Goal: Transaction & Acquisition: Book appointment/travel/reservation

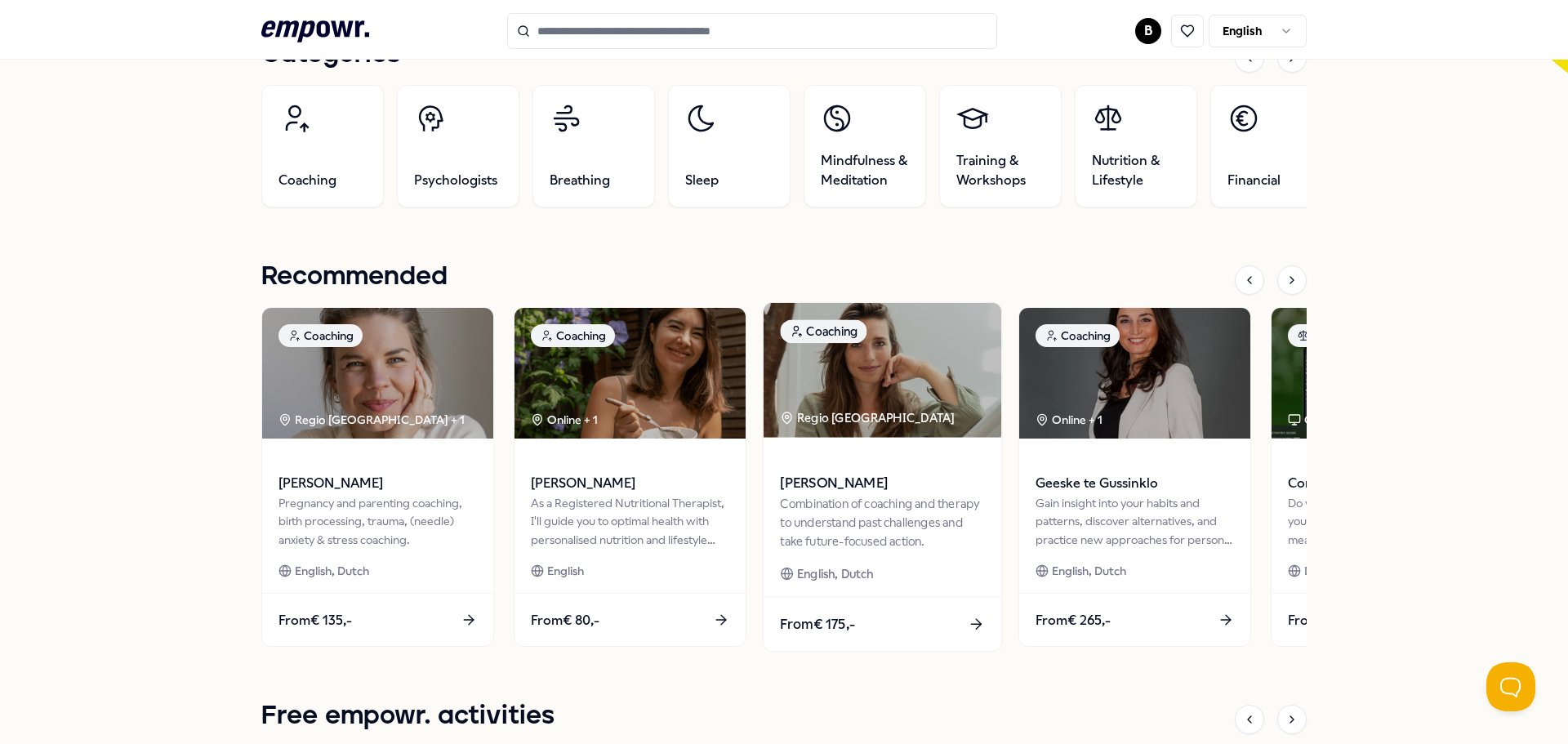
scroll to position [572, 0]
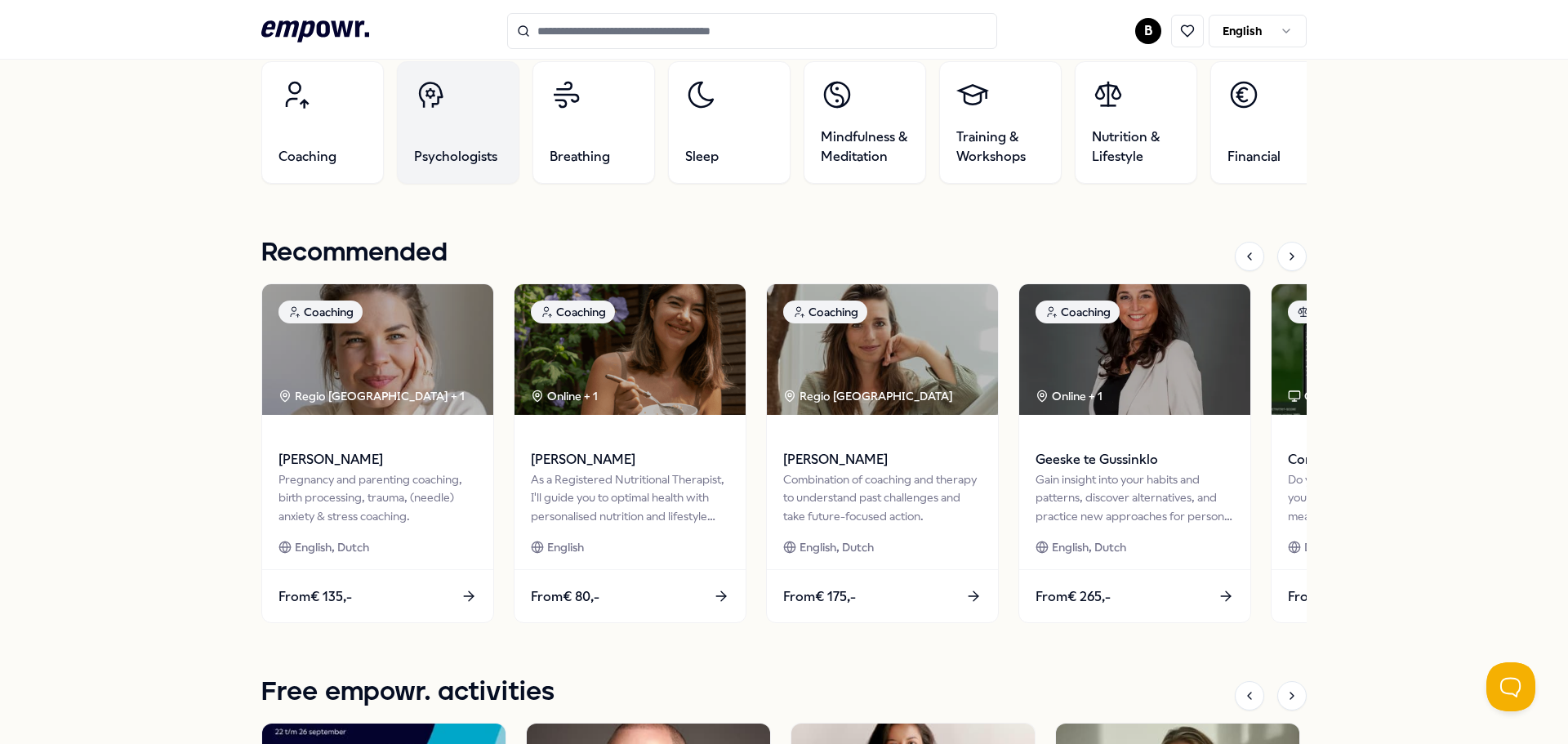
click at [451, 134] on link "Psychologists" at bounding box center [457, 122] width 122 height 122
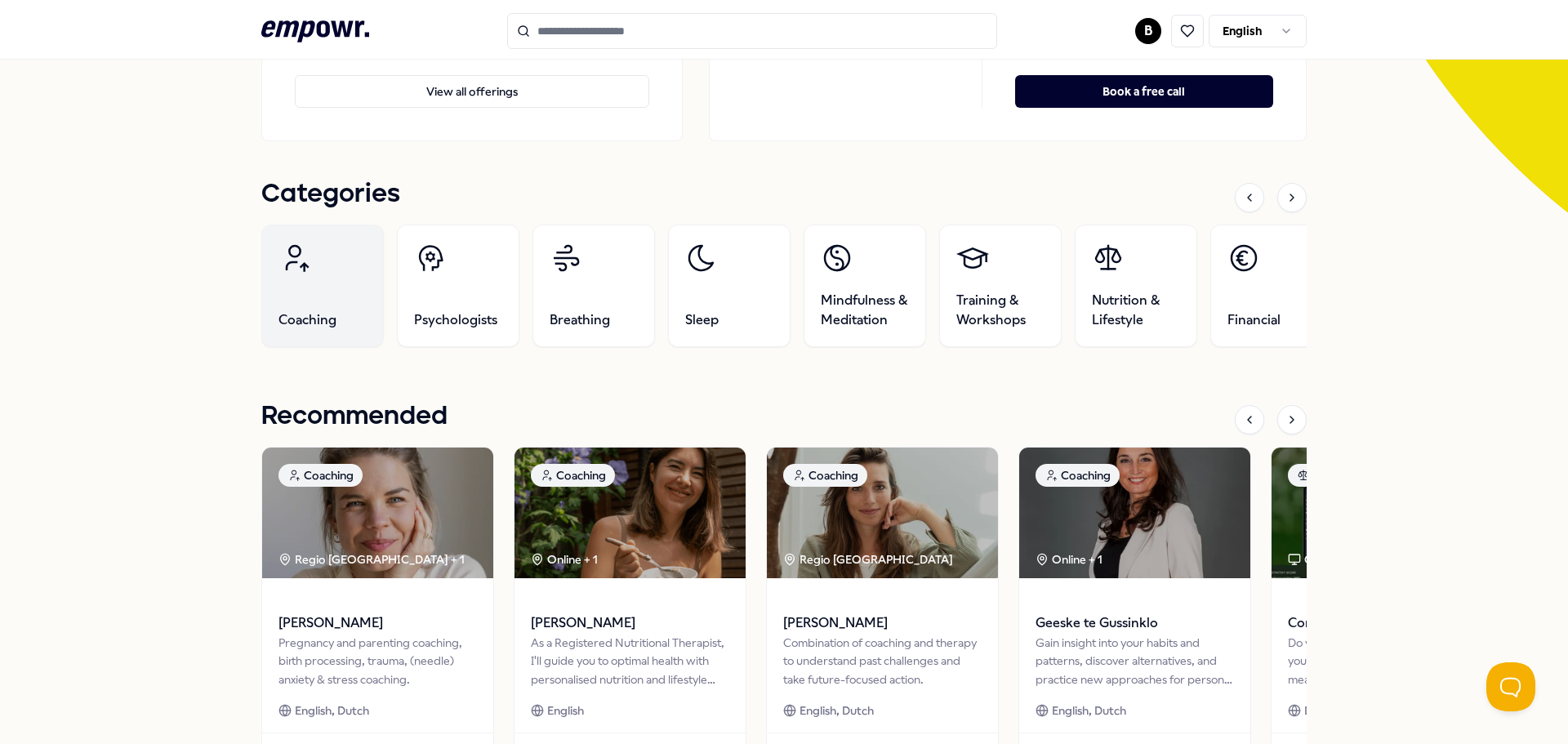
click at [303, 284] on link "Coaching" at bounding box center [322, 285] width 122 height 122
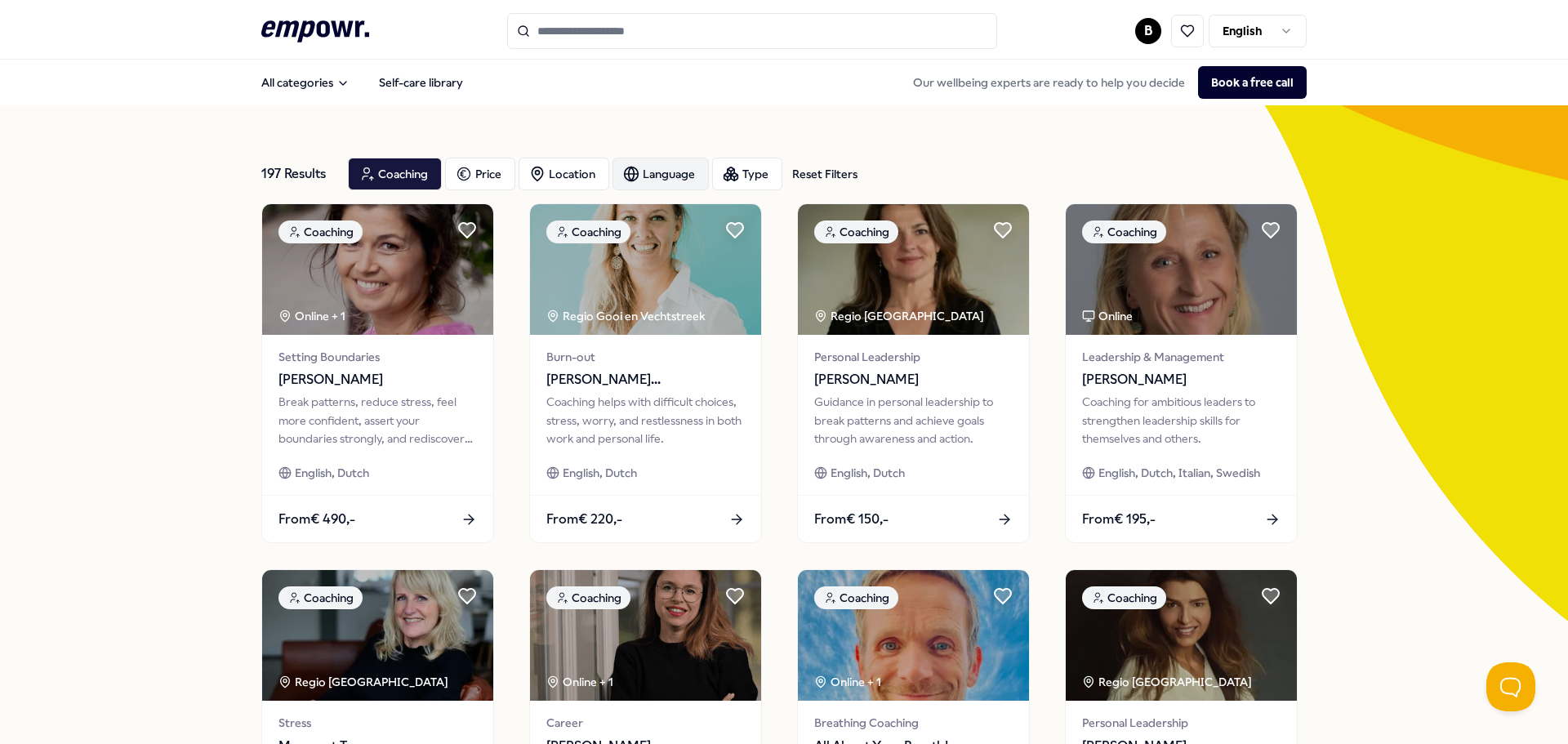
click at [681, 166] on div "Language" at bounding box center [661, 174] width 96 height 33
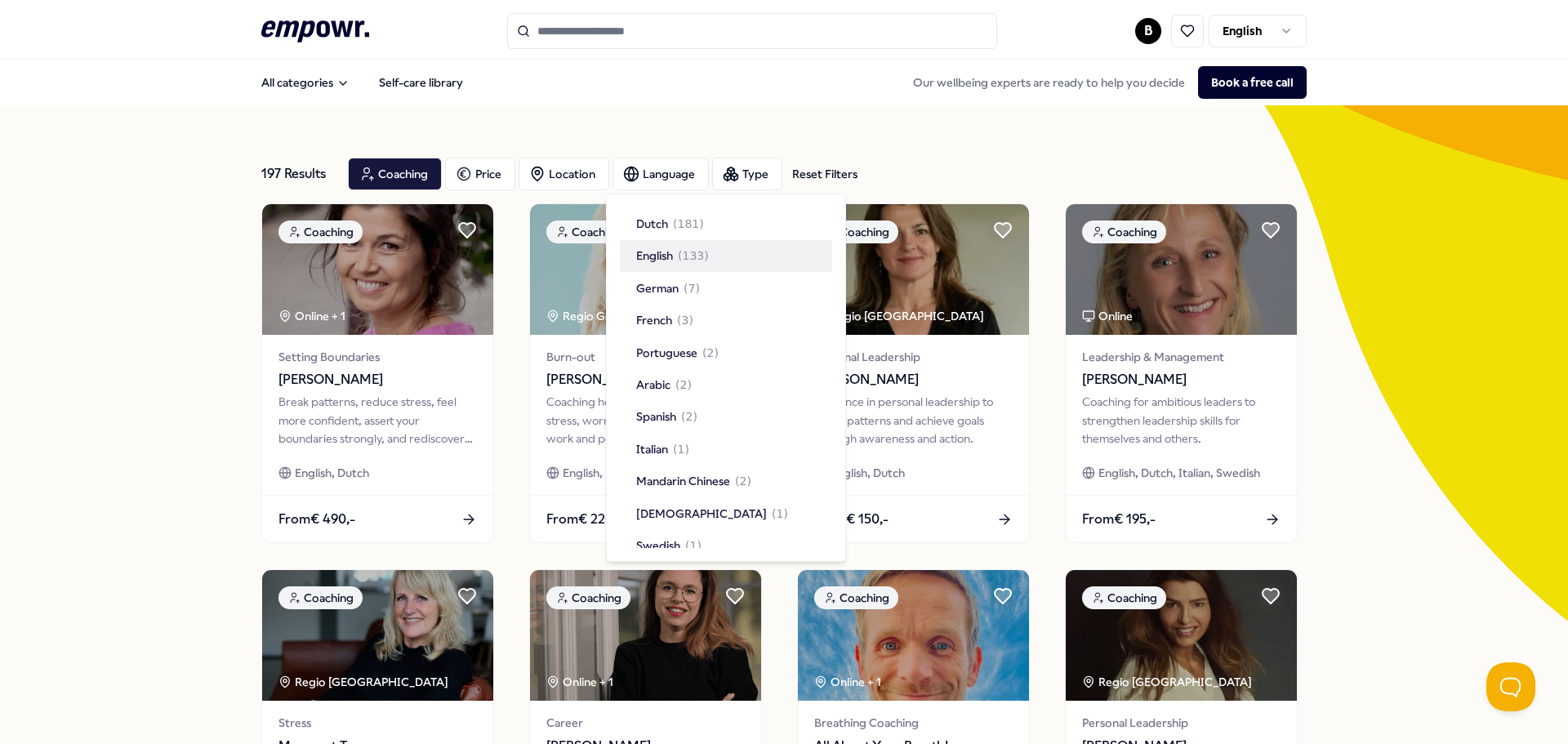
click at [707, 255] on div "English ( 133 )" at bounding box center [726, 255] width 213 height 31
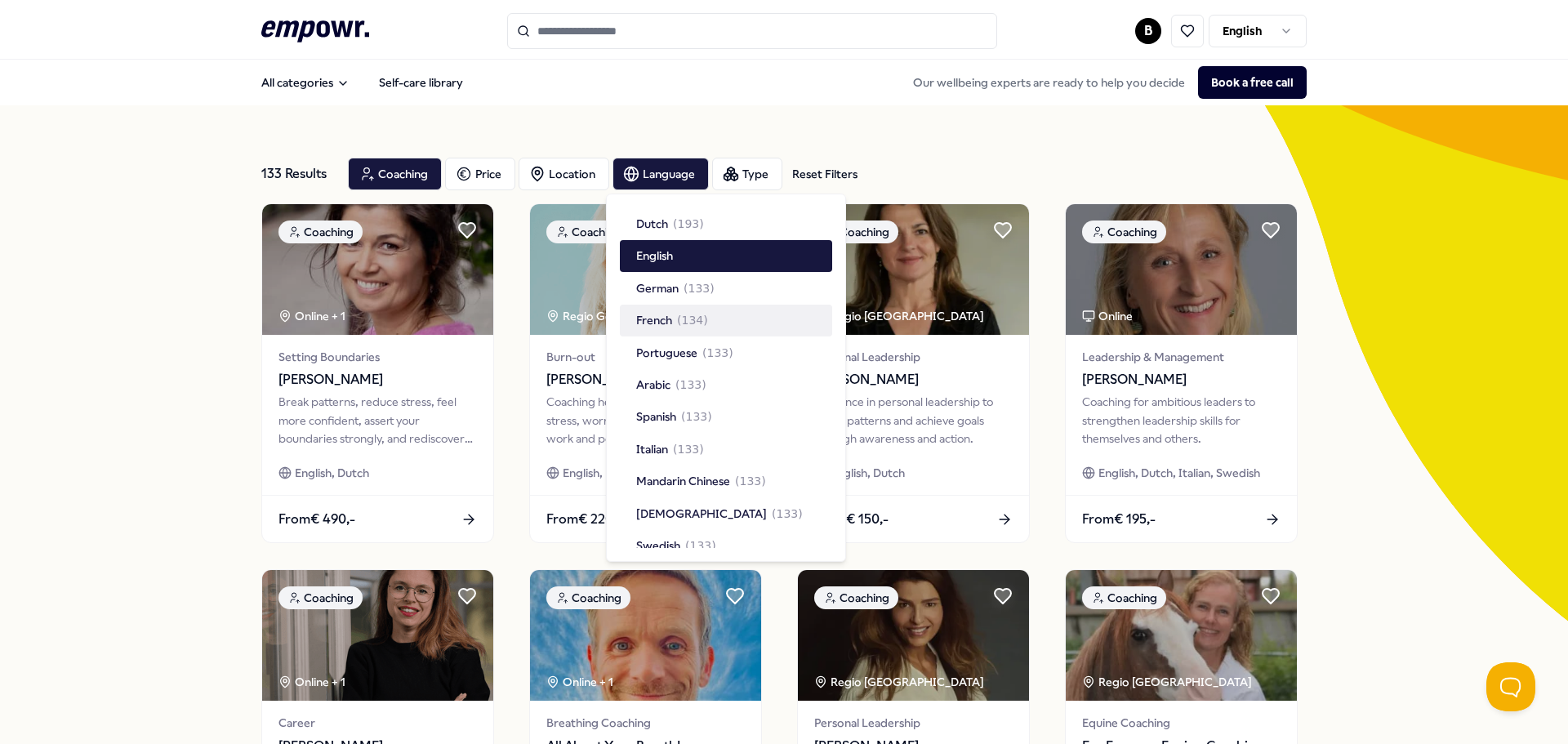
click at [970, 154] on div "133 Results Reset Filters Coaching Price Location Language Type Reset Filters" at bounding box center [784, 174] width 1046 height 59
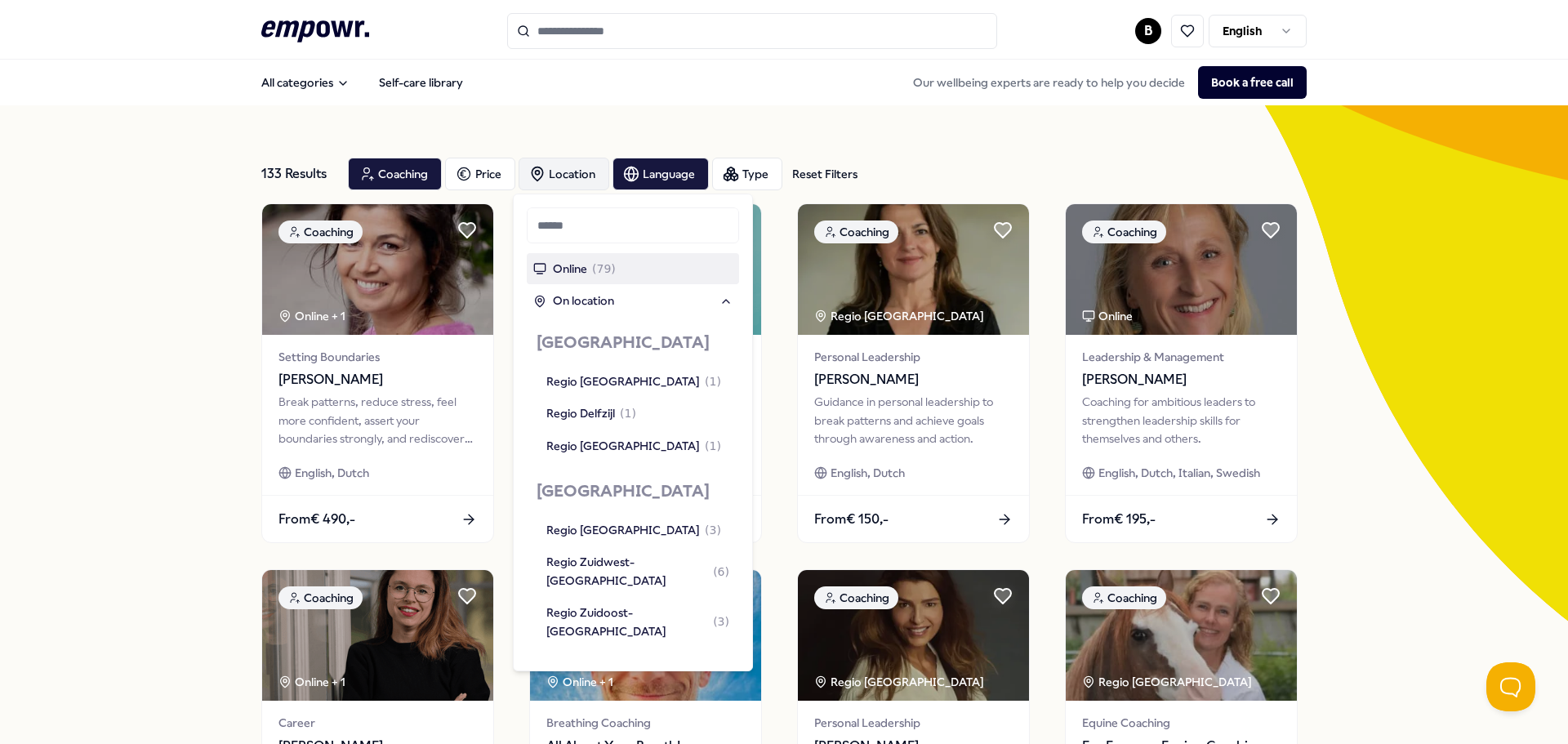
click at [664, 264] on div "Online ( 79 )" at bounding box center [633, 269] width 213 height 31
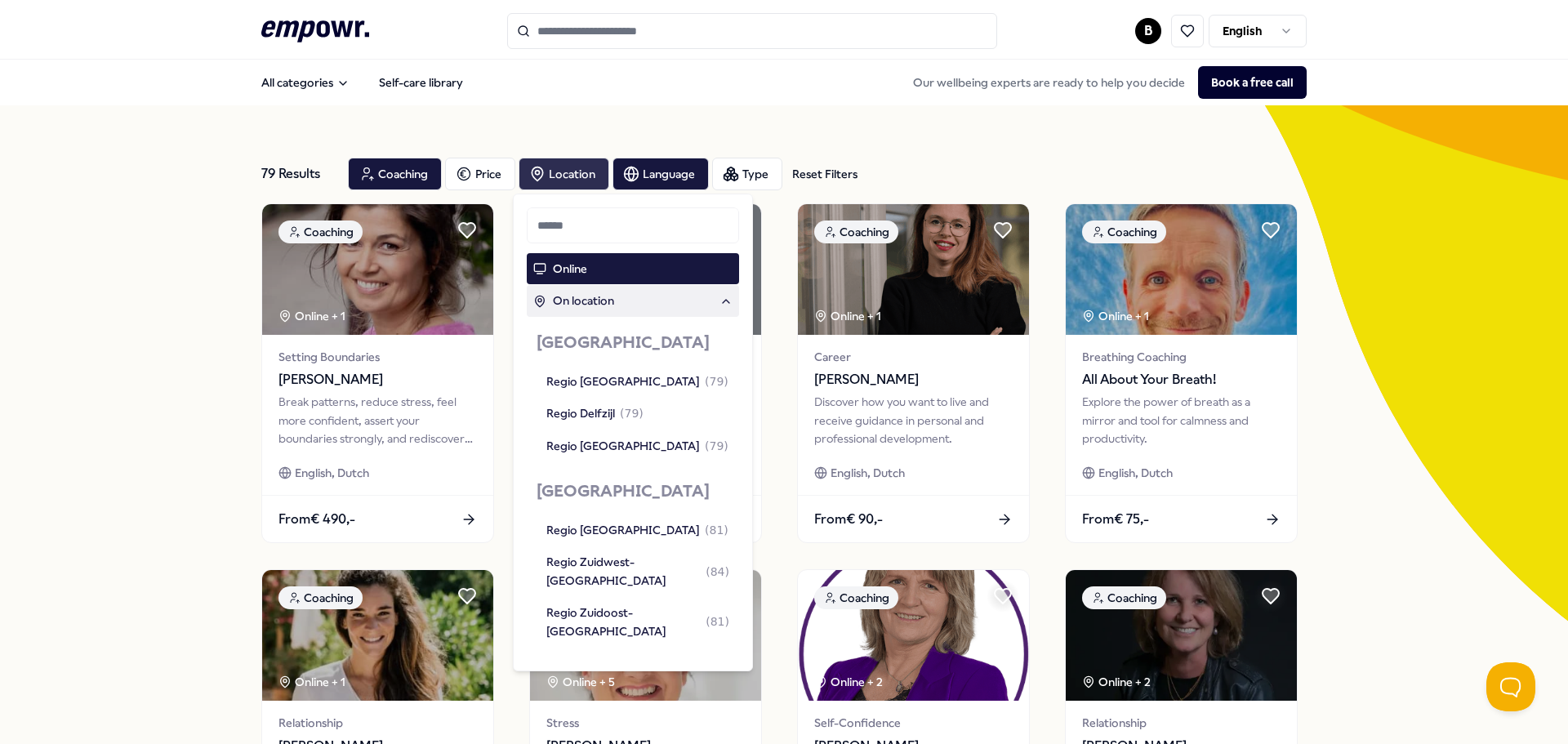
click at [1097, 160] on div "Coaching Price Location Language Type Reset Filters" at bounding box center [827, 174] width 959 height 33
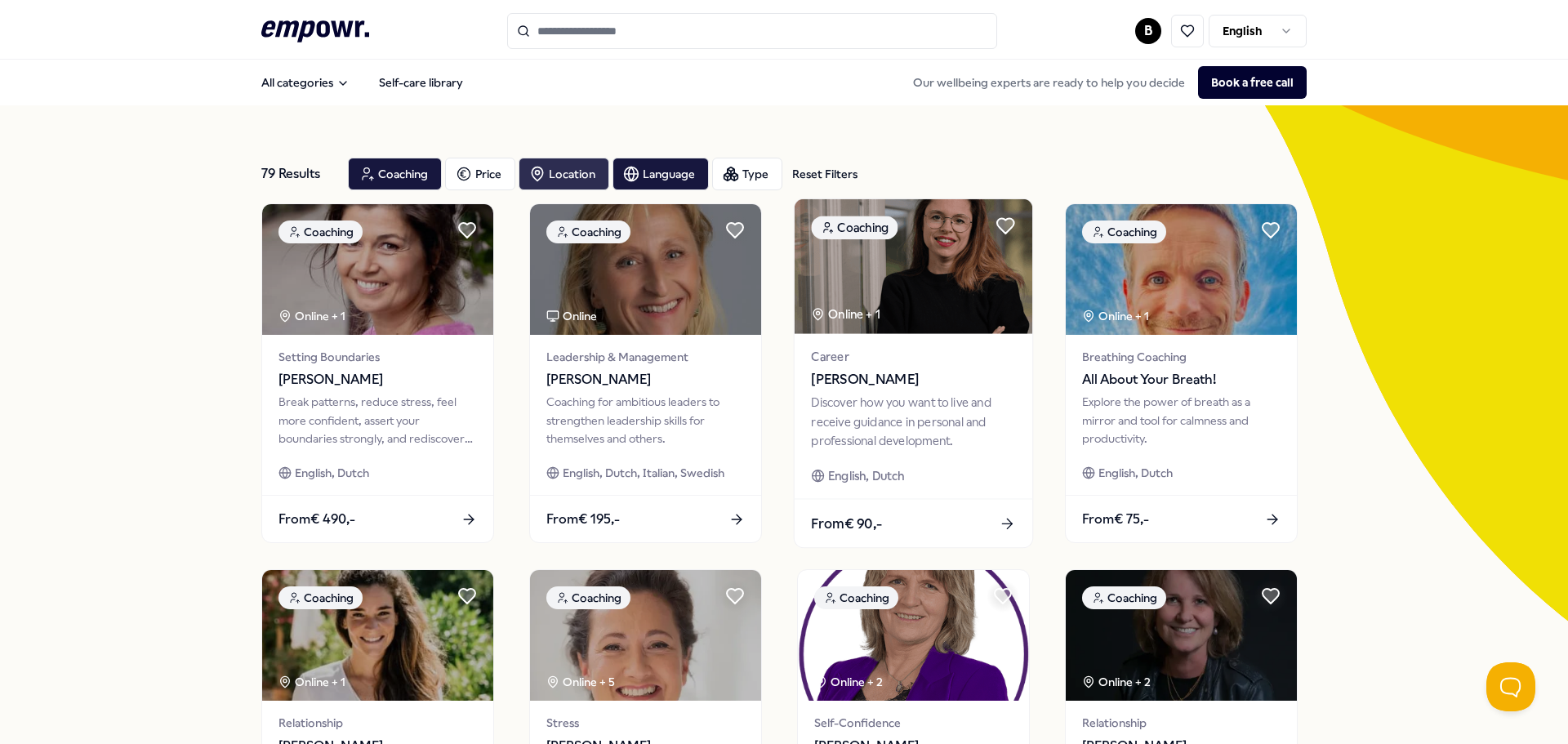
click at [925, 307] on img at bounding box center [913, 266] width 238 height 135
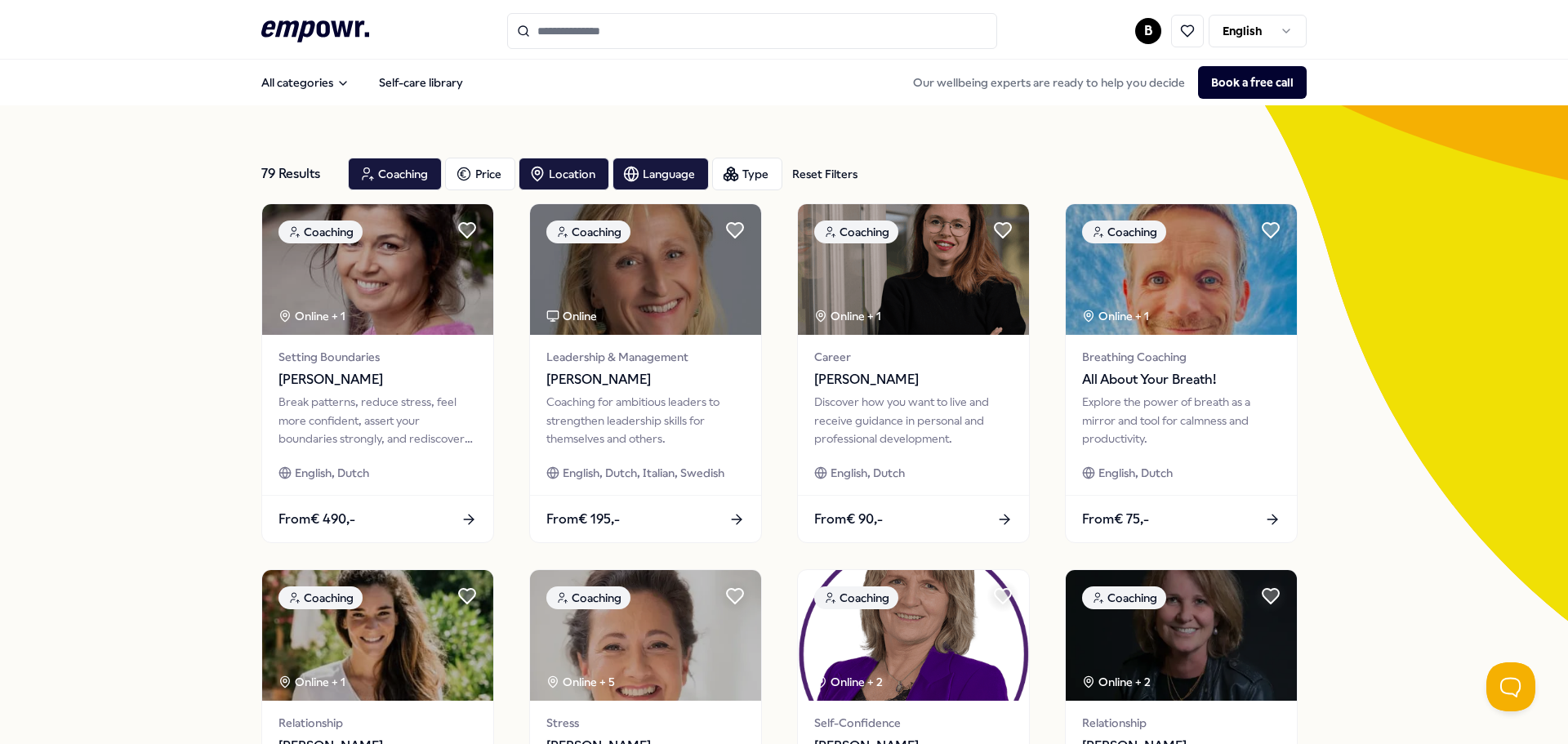
scroll to position [81, 0]
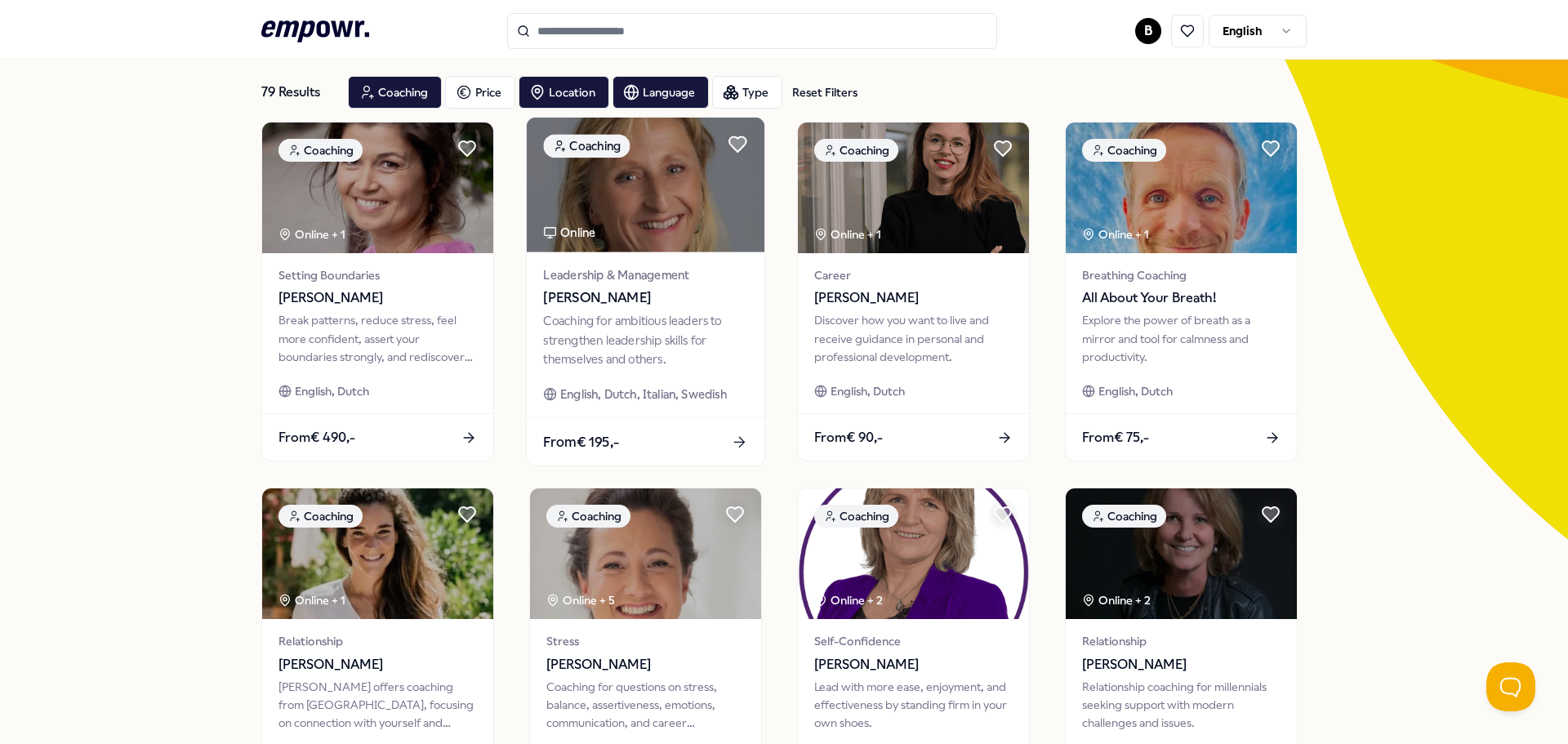
click at [690, 300] on span "[PERSON_NAME]" at bounding box center [645, 298] width 205 height 21
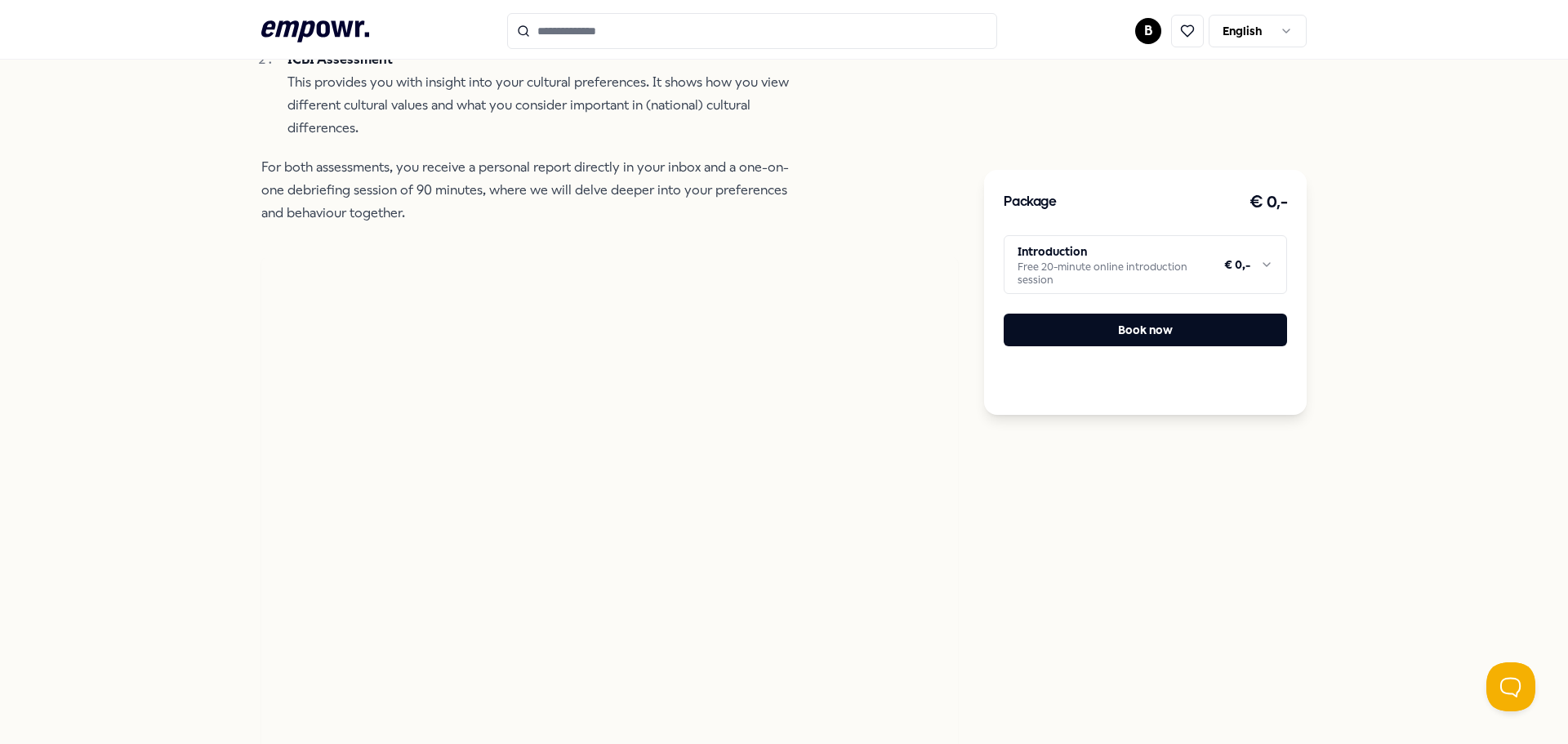
scroll to position [735, 0]
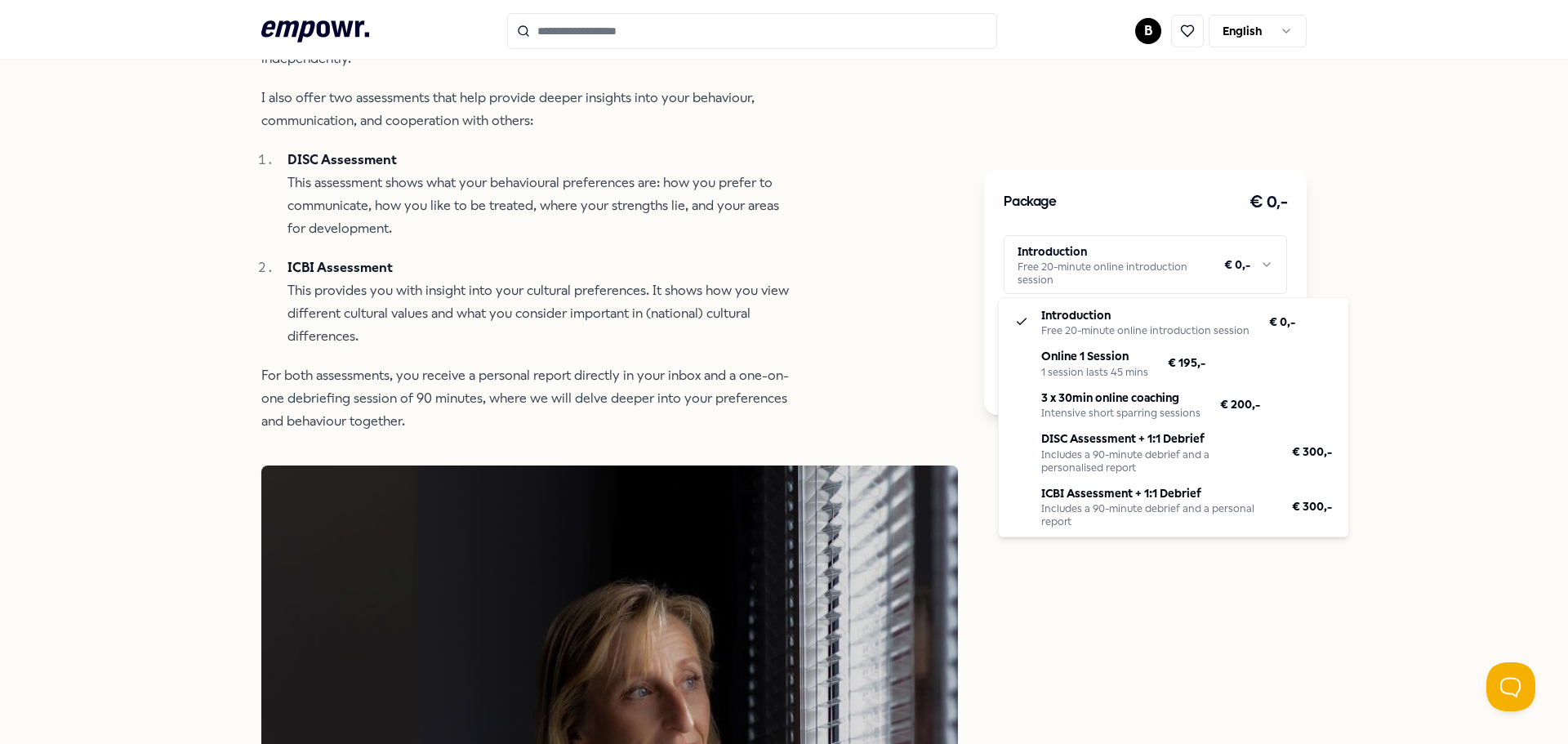
click at [1257, 264] on html ".empowr-logo_svg__cls-1{fill:#03032f} B English All categories Self-care librar…" at bounding box center [784, 372] width 1568 height 744
click at [1433, 93] on html ".empowr-logo_svg__cls-1{fill:#03032f} B English All categories Self-care librar…" at bounding box center [784, 372] width 1568 height 744
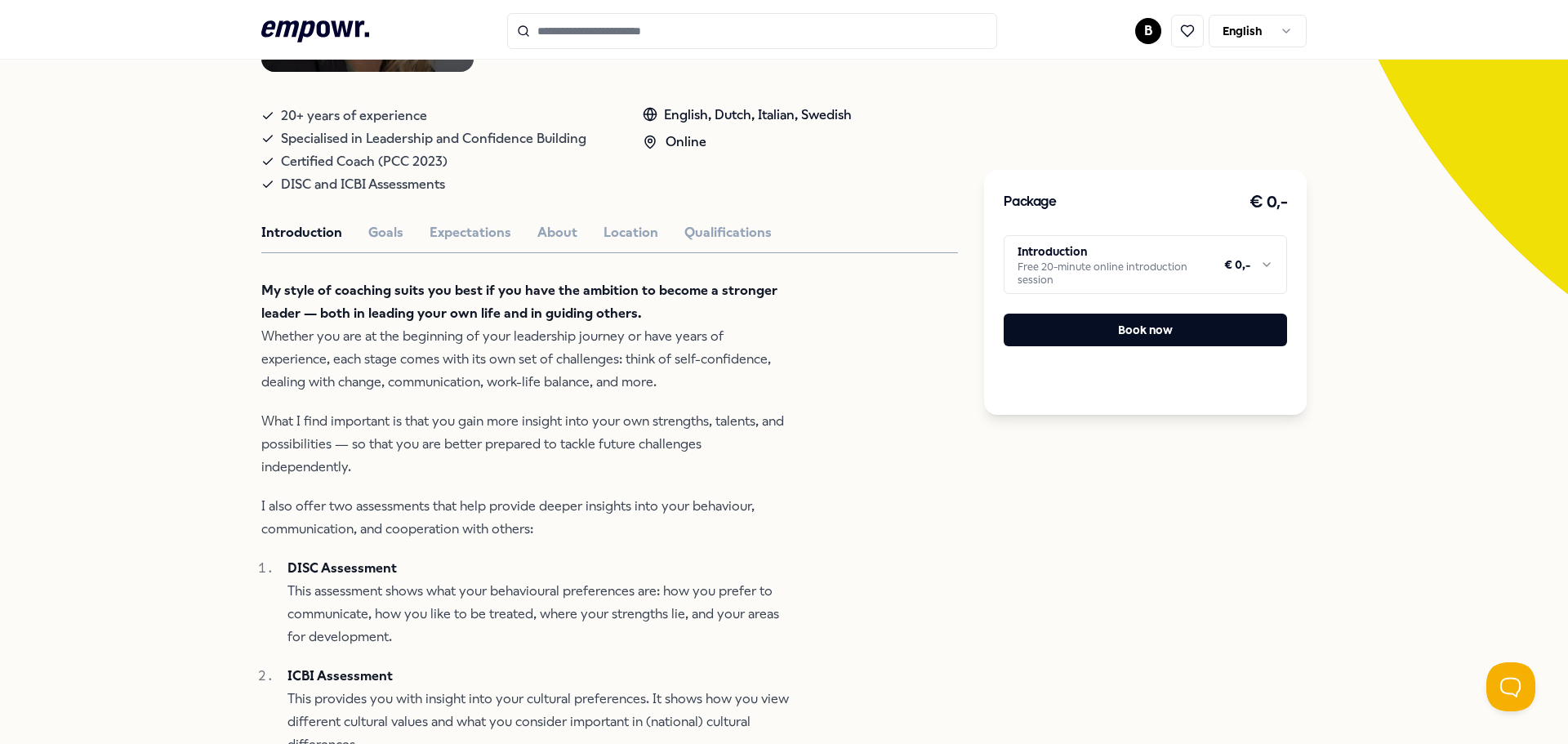
scroll to position [0, 0]
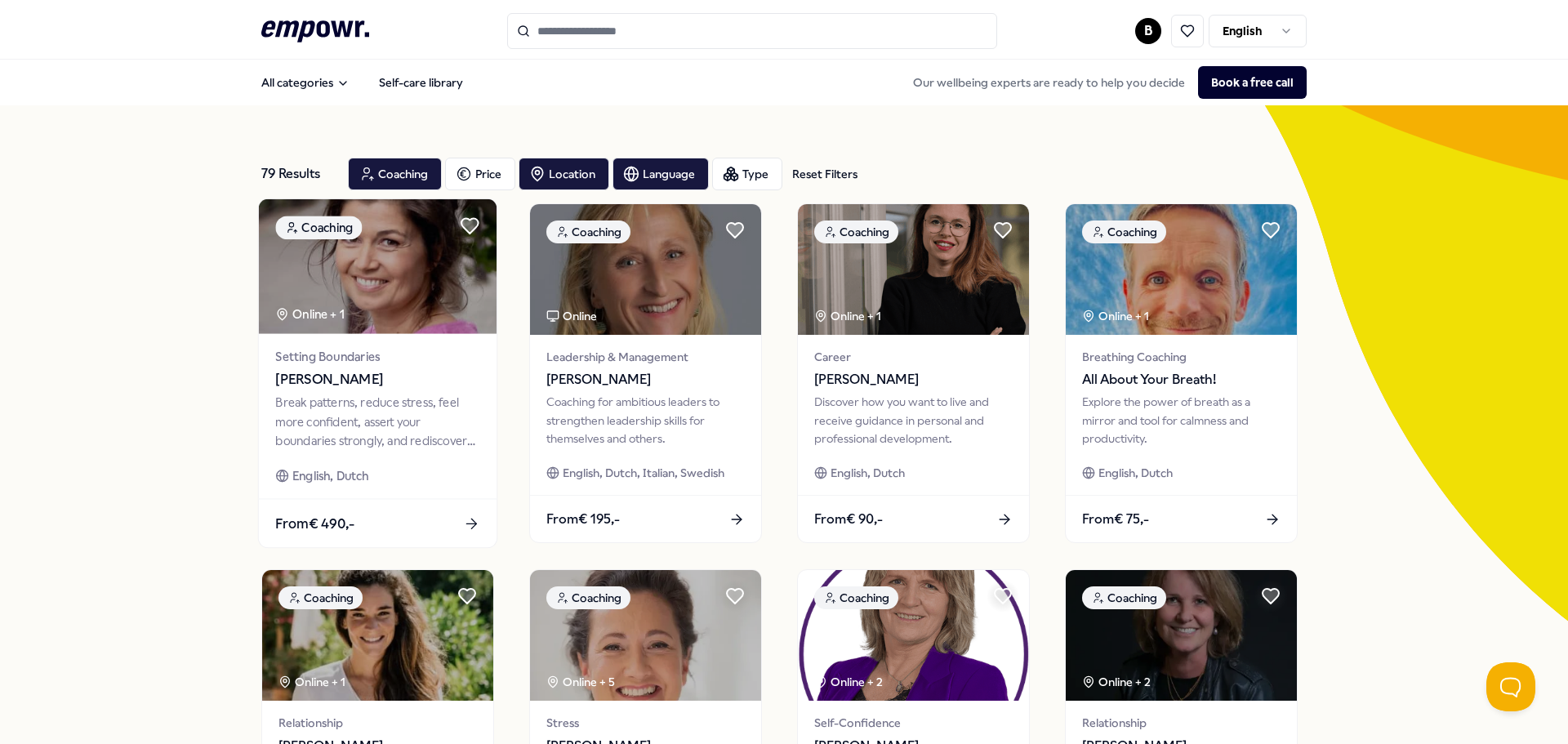
click at [367, 310] on img at bounding box center [378, 266] width 238 height 135
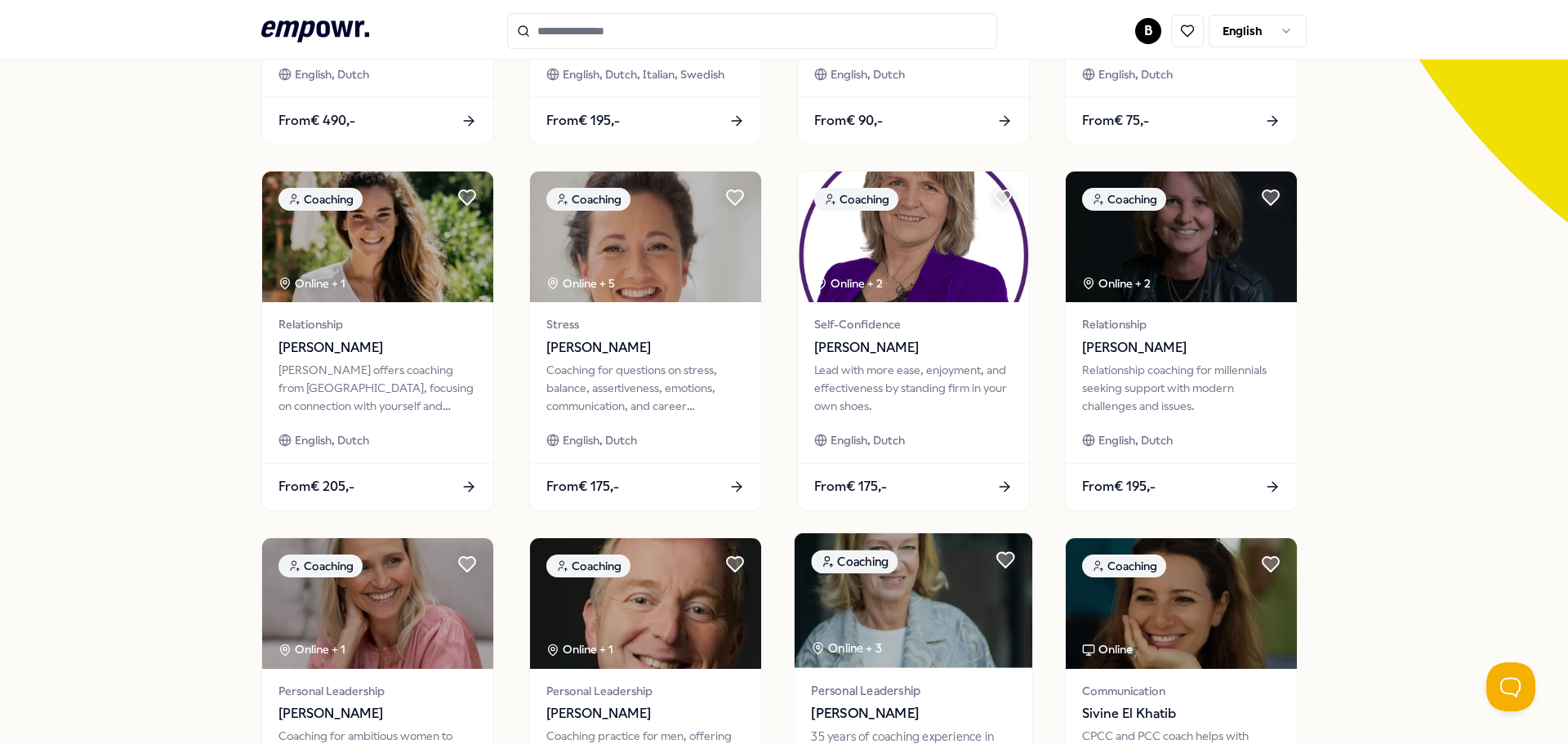
scroll to position [572, 0]
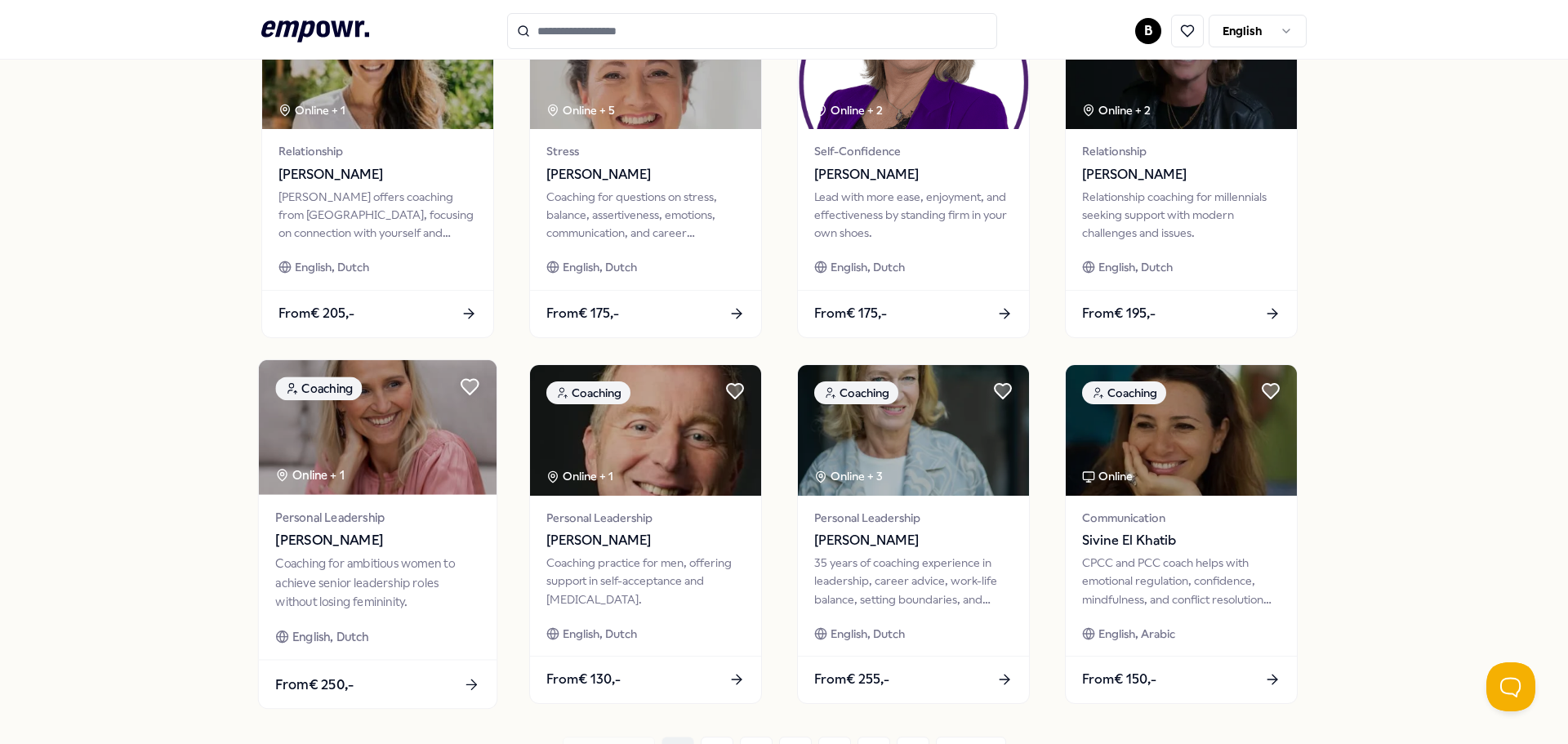
click at [420, 419] on img at bounding box center [378, 427] width 238 height 135
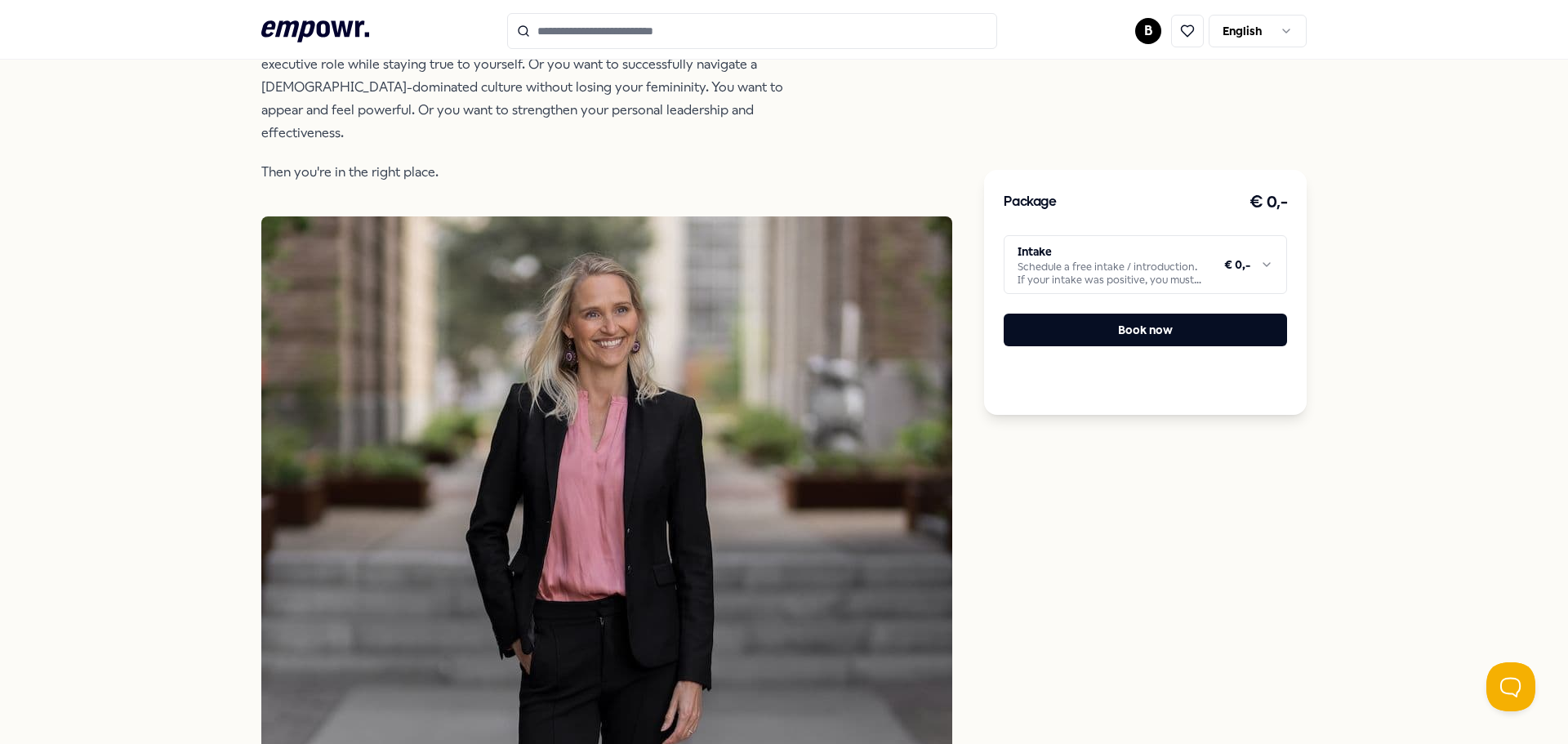
scroll to position [350, 0]
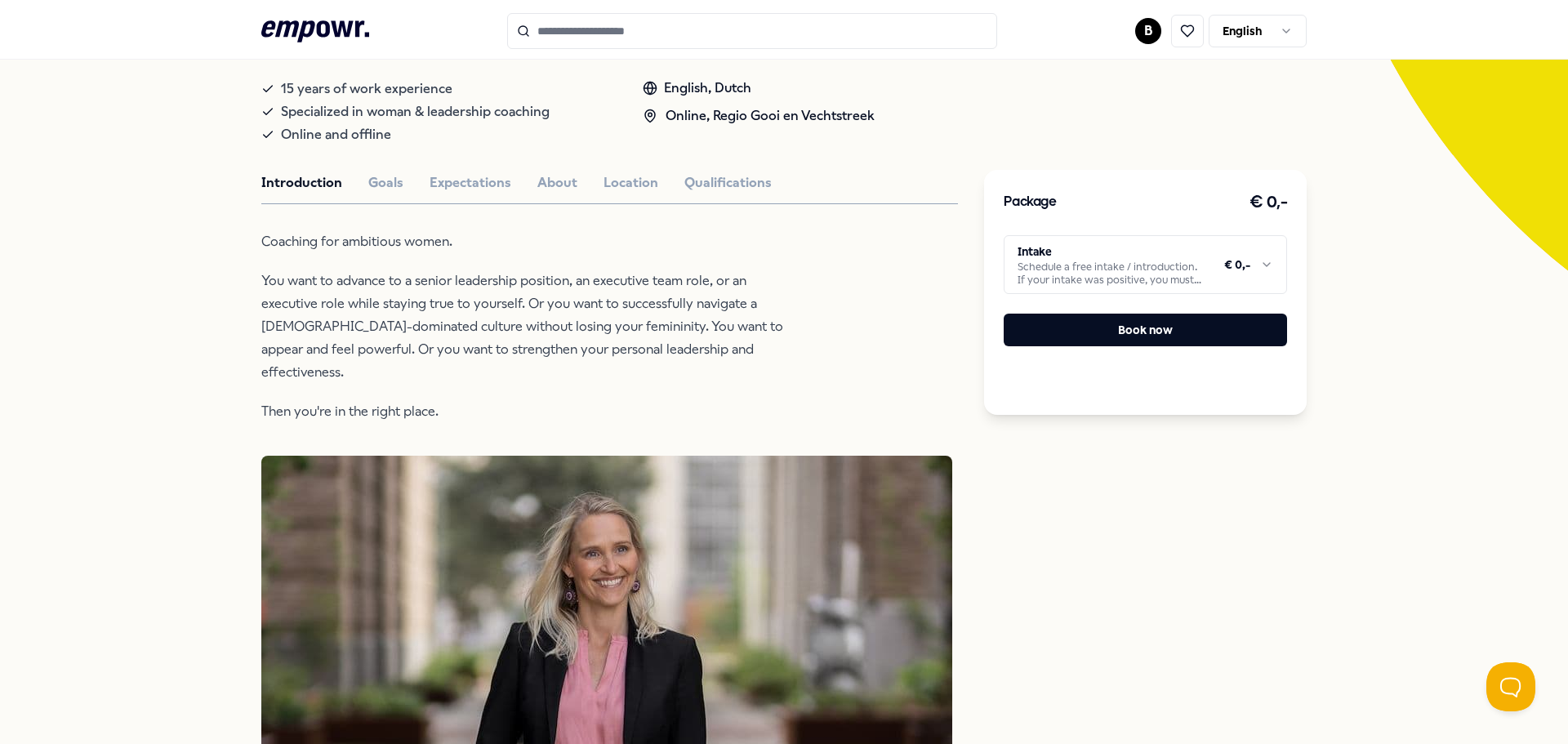
click at [1267, 259] on html ".empowr-logo_svg__cls-1{fill:#03032f} B English All categories Self-care librar…" at bounding box center [784, 372] width 1568 height 744
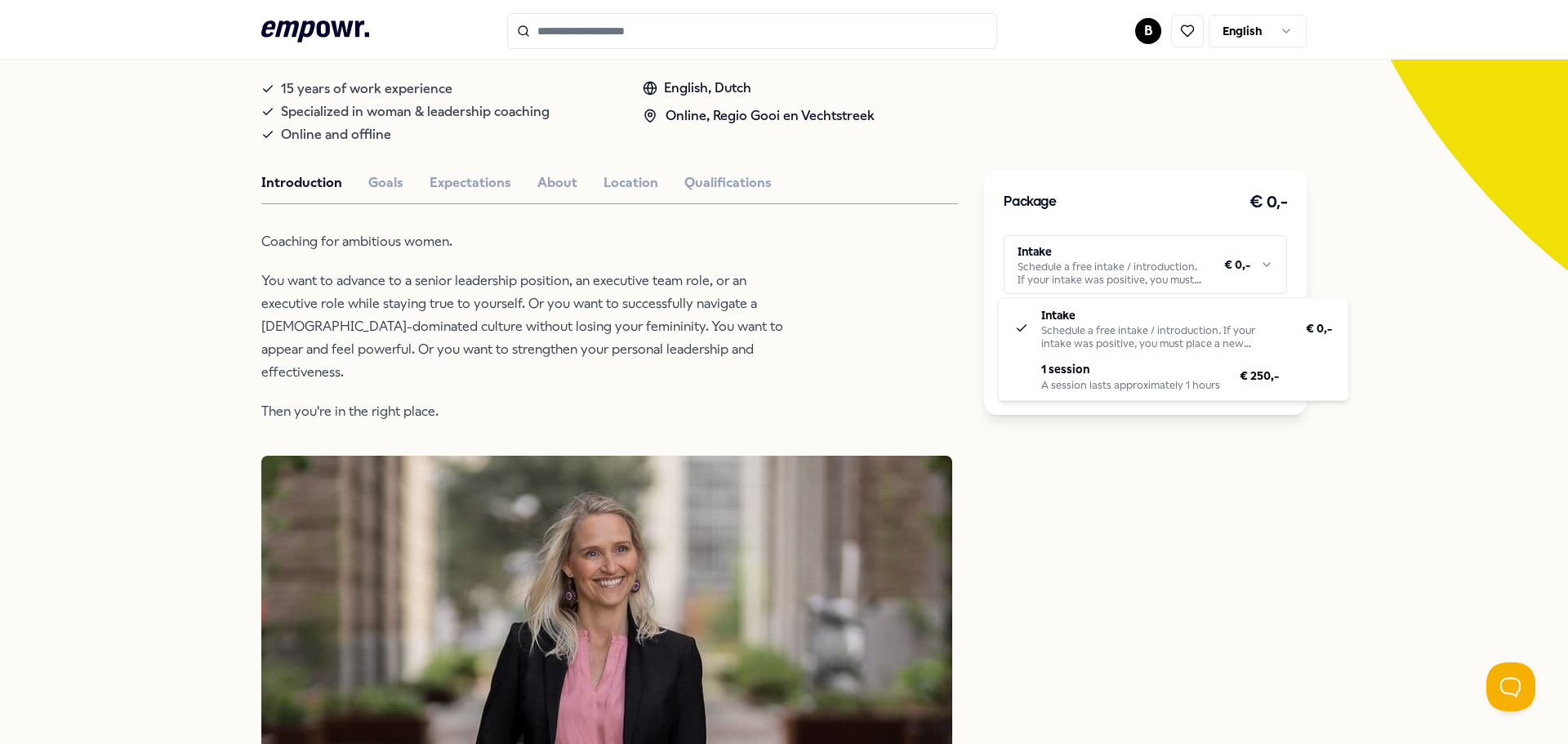
click at [1267, 259] on html ".empowr-logo_svg__cls-1{fill:#03032f} B English All categories Self-care librar…" at bounding box center [784, 372] width 1568 height 744
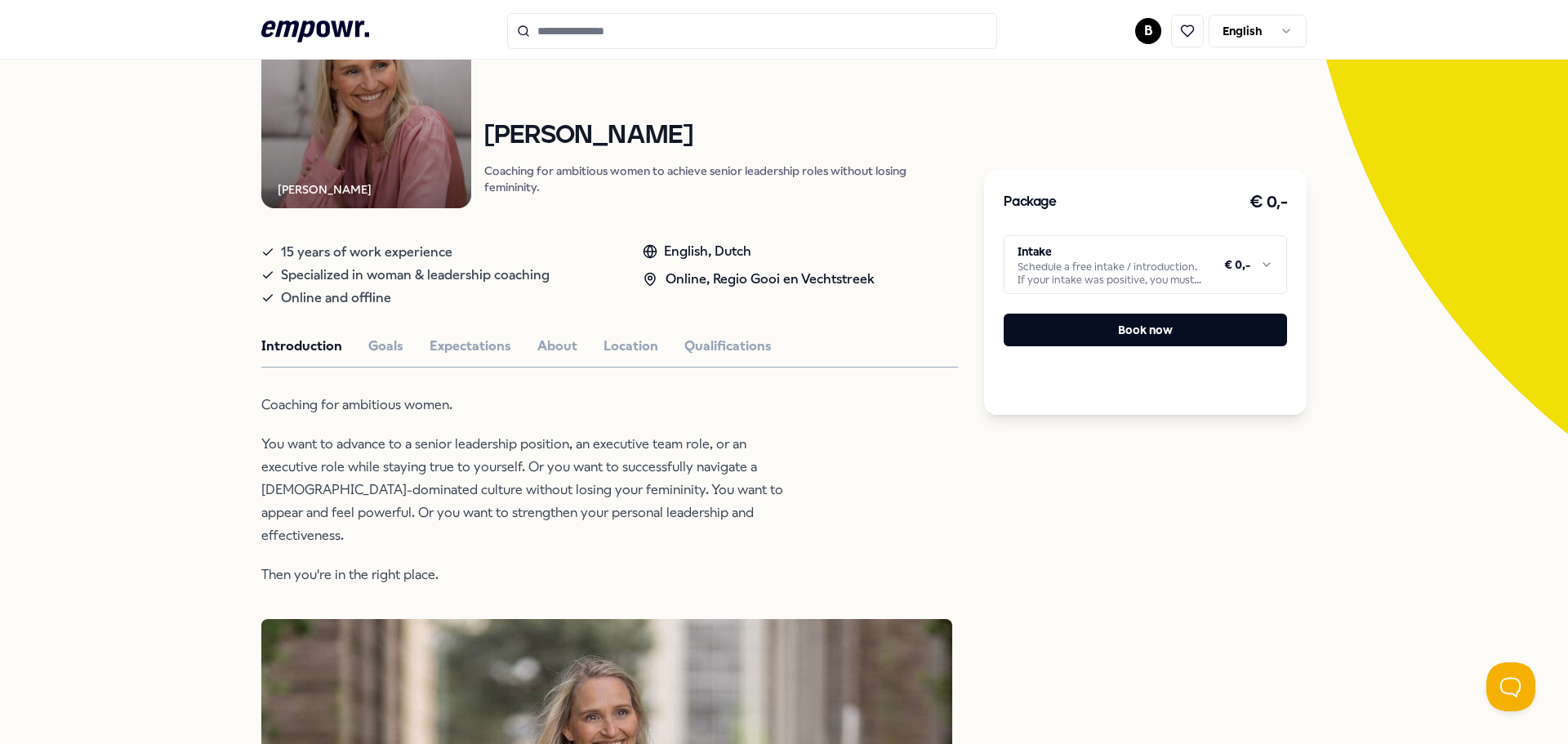
scroll to position [269, 0]
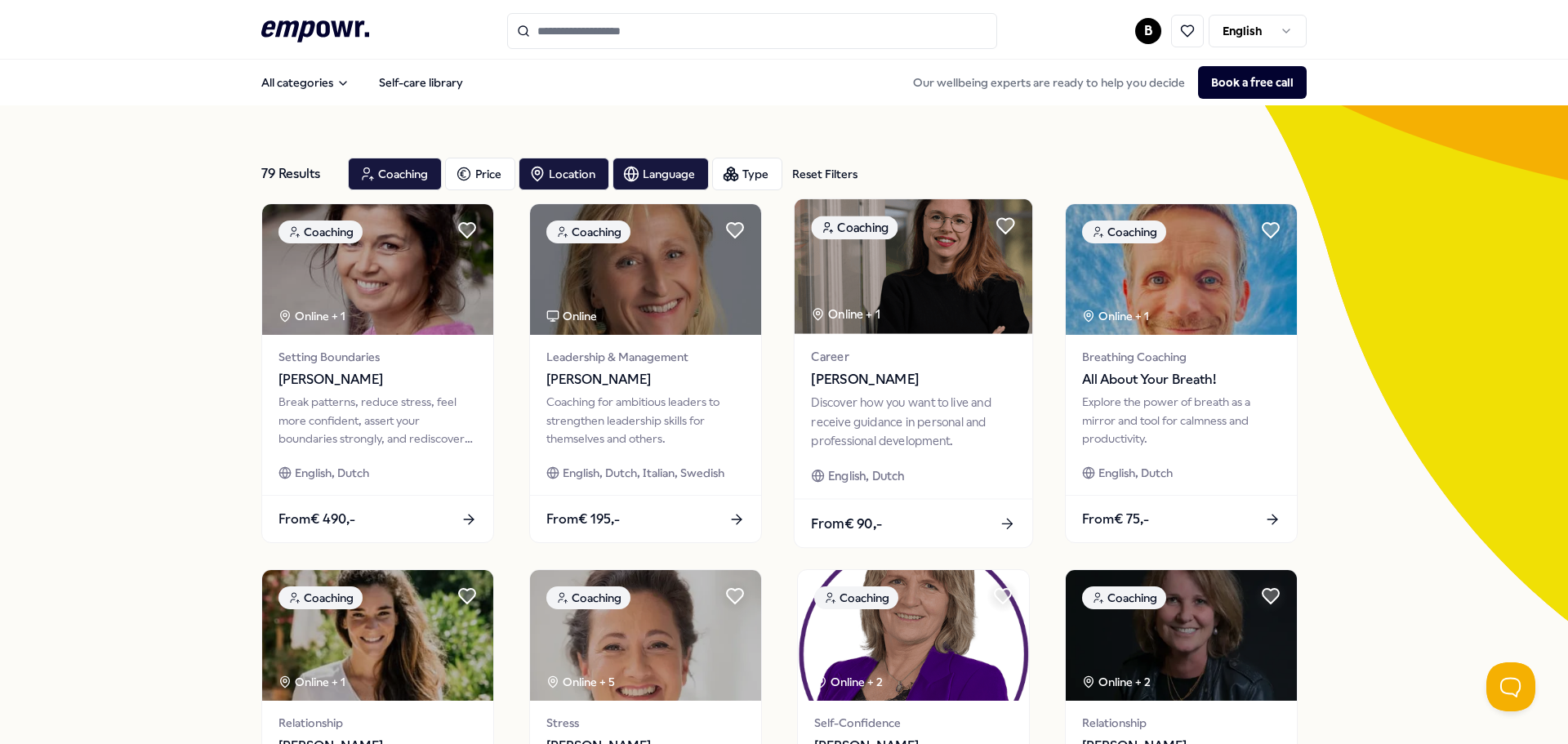
click at [894, 444] on div "Discover how you want to live and receive guidance in personal and professional…" at bounding box center [913, 422] width 205 height 56
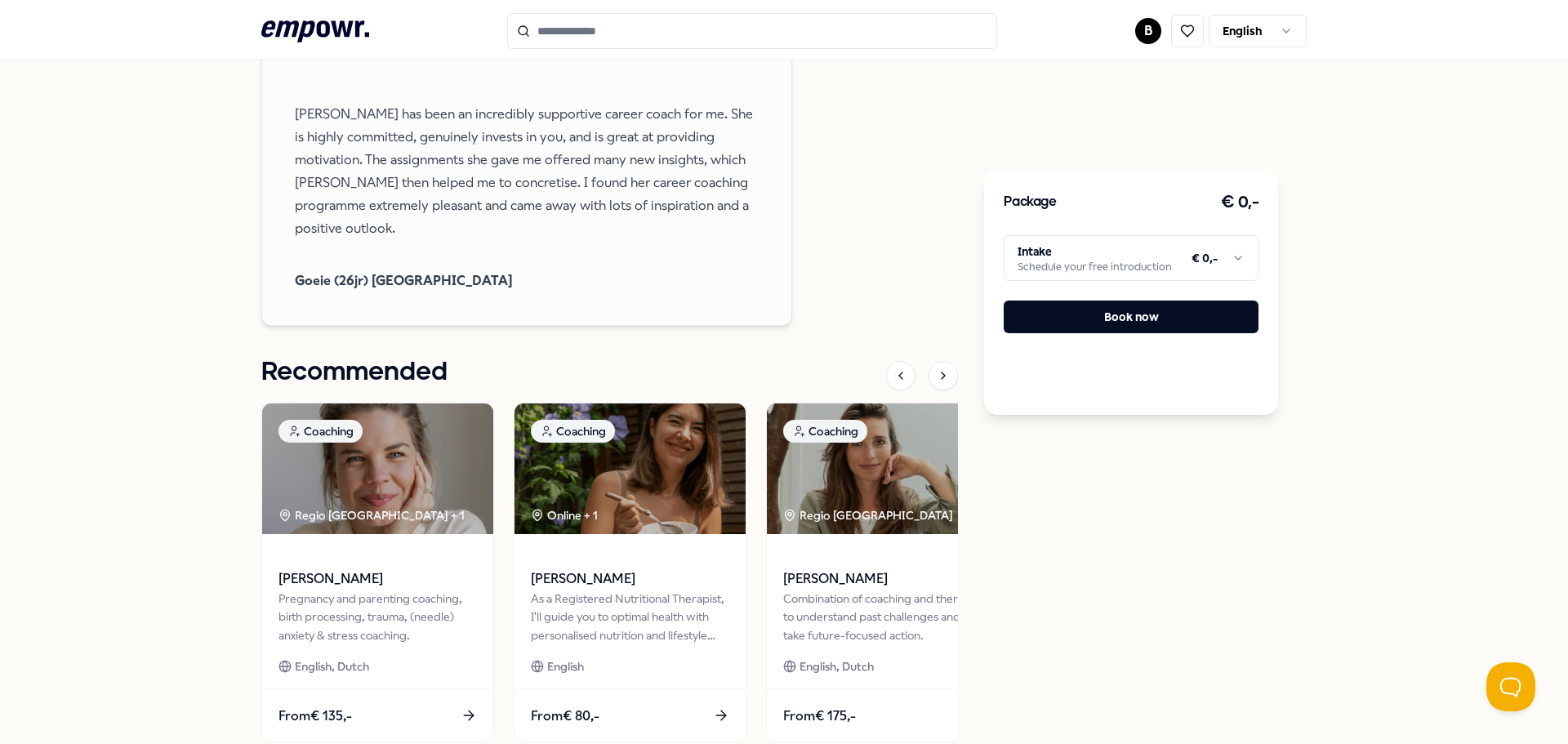
scroll to position [1632, 0]
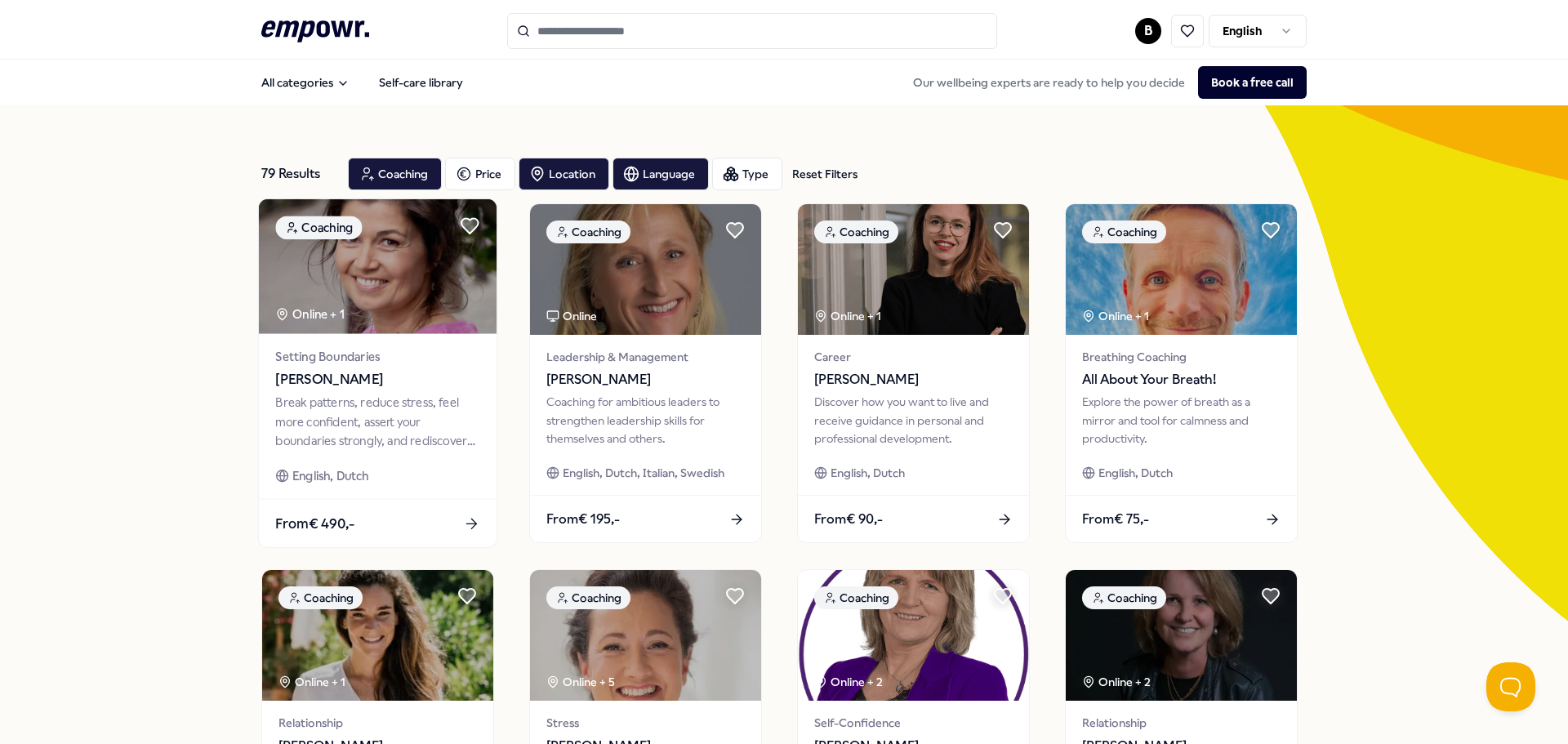
click at [443, 344] on div "Setting Boundaries [PERSON_NAME] Break patterns, reduce stress, feel more confi…" at bounding box center [378, 416] width 238 height 165
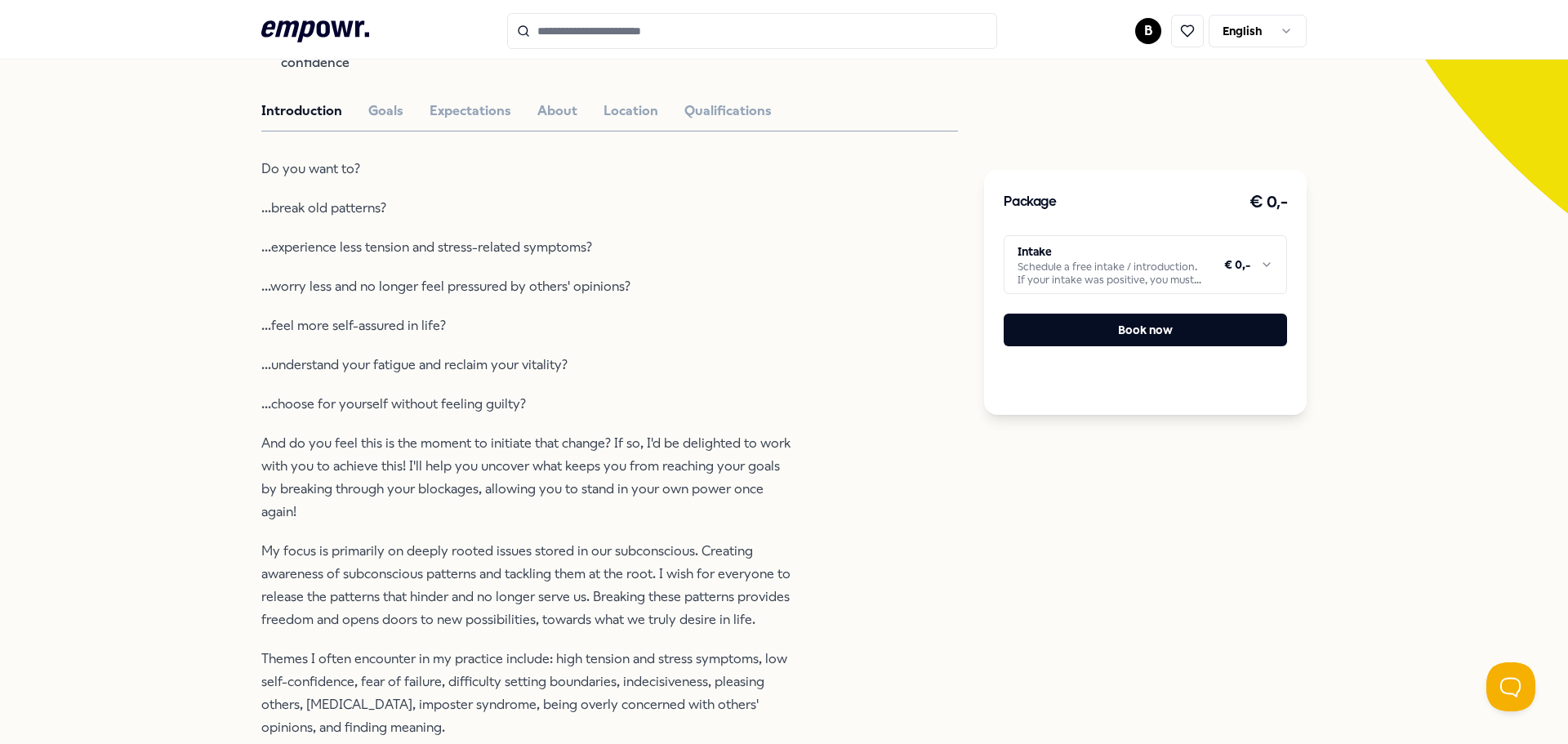
scroll to position [408, 0]
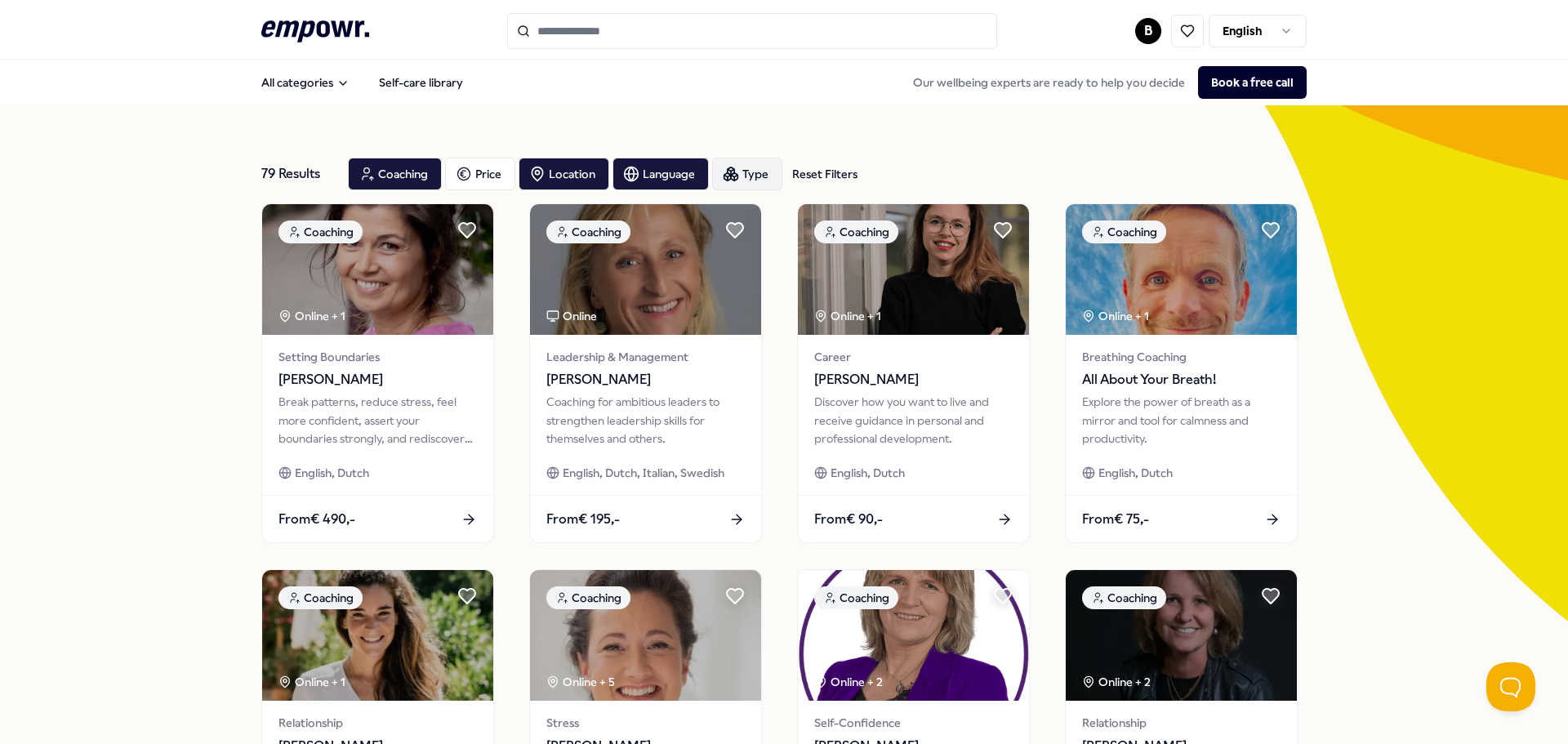
click at [756, 178] on div "Type" at bounding box center [748, 174] width 71 height 33
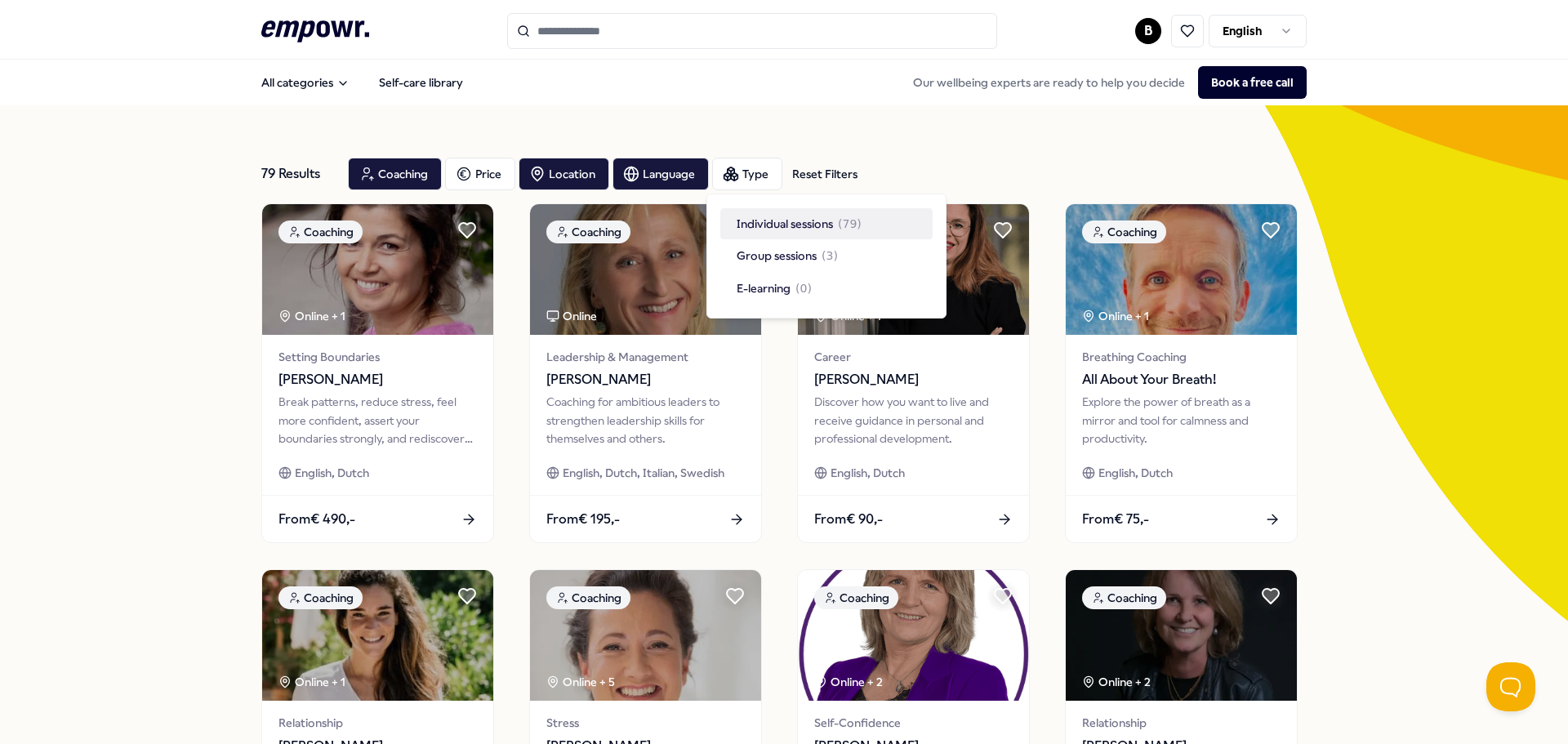
click at [822, 218] on span "Individual sessions" at bounding box center [785, 224] width 96 height 18
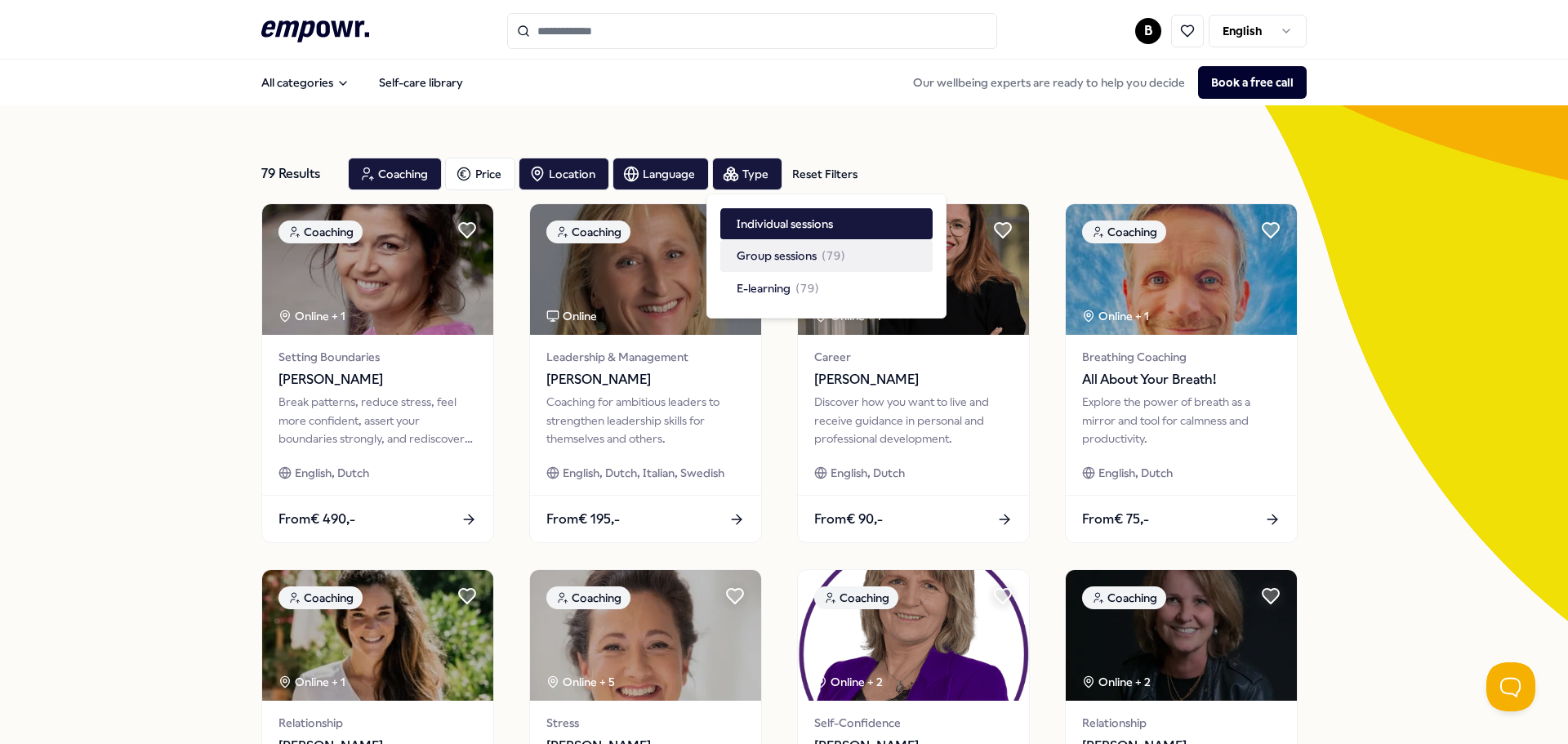
click at [1343, 285] on div "79 Results Reset Filters Coaching Price Location Language Type Reset Filters Co…" at bounding box center [784, 742] width 1568 height 1274
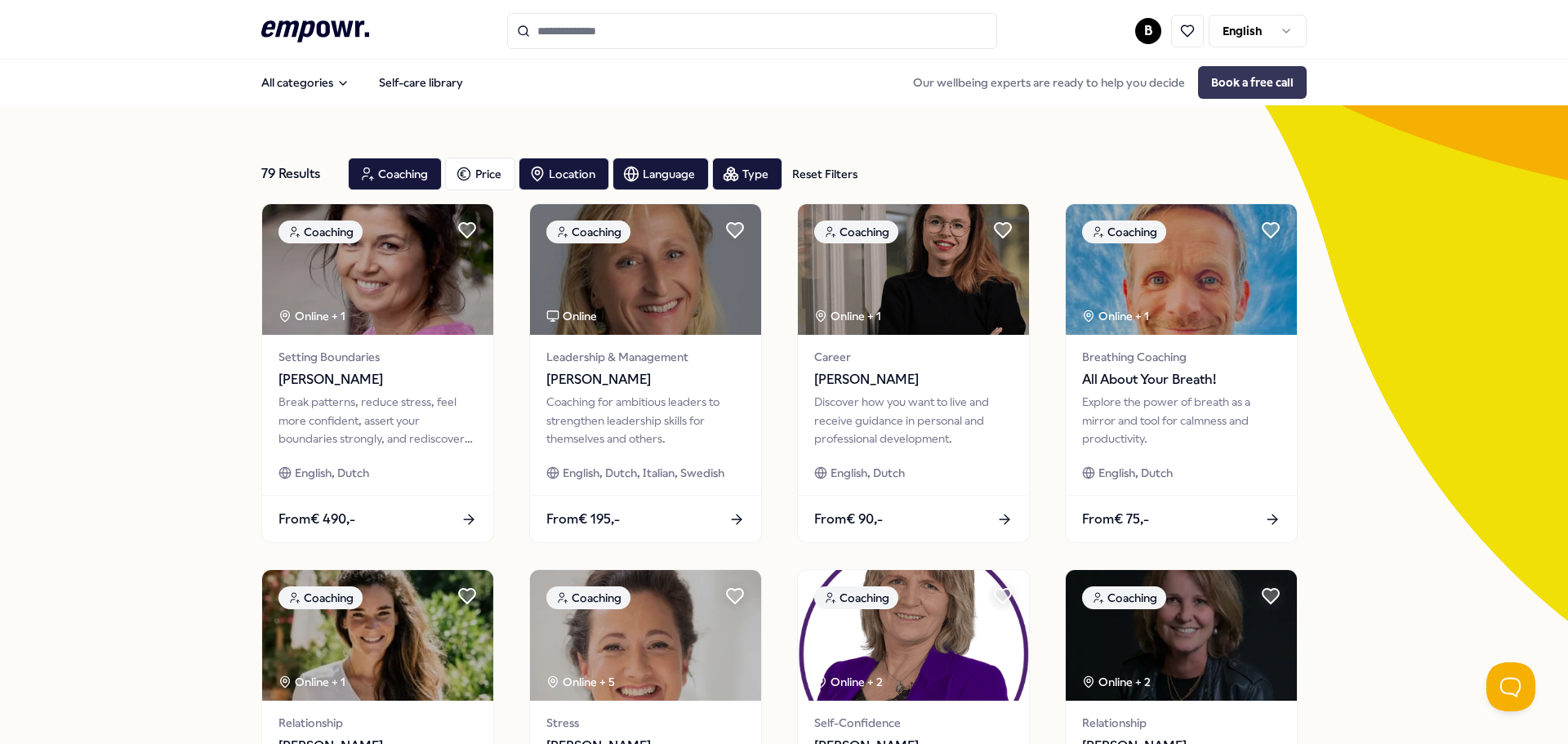
click at [1265, 79] on button "Book a free call" at bounding box center [1253, 82] width 109 height 33
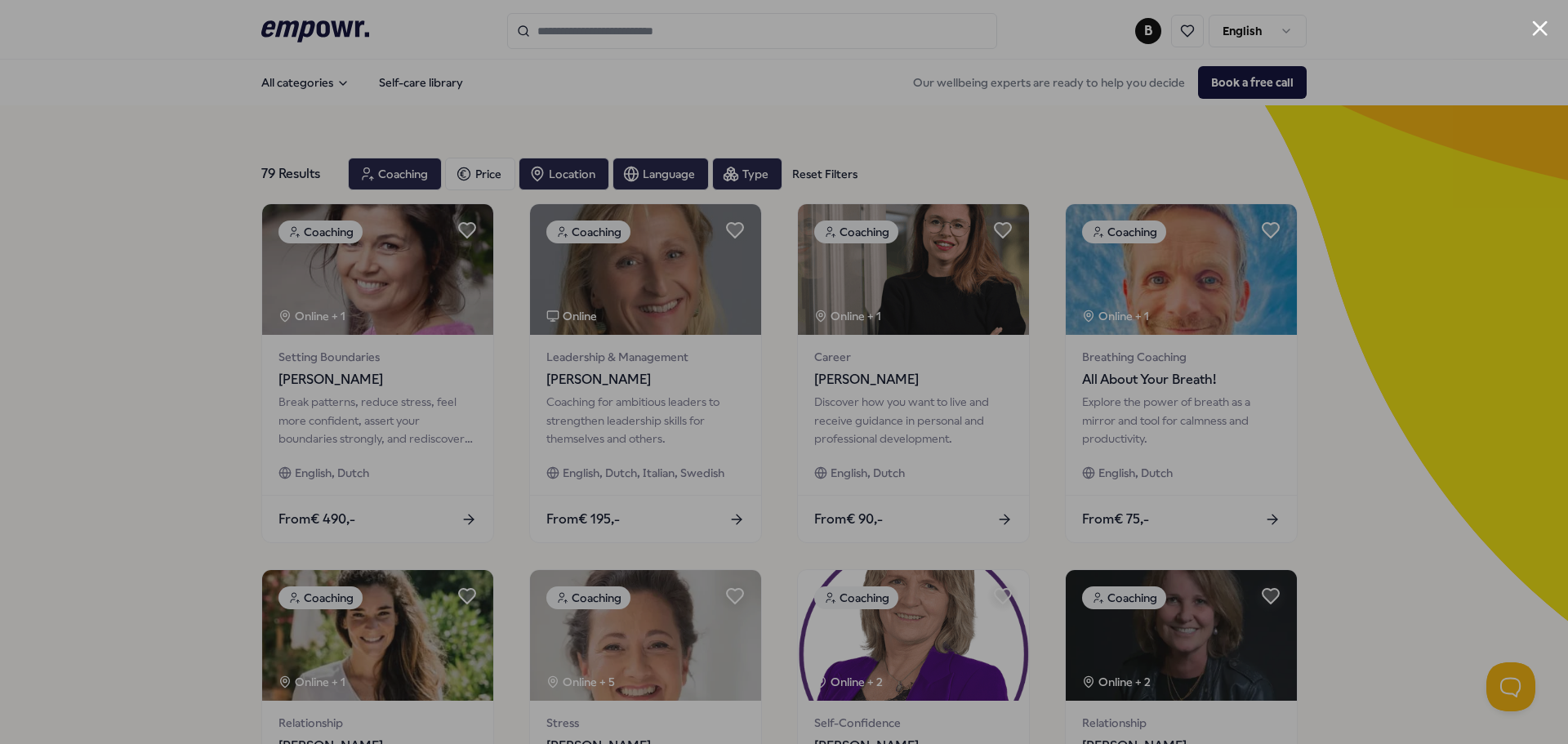
click at [194, 279] on div at bounding box center [784, 372] width 1568 height 744
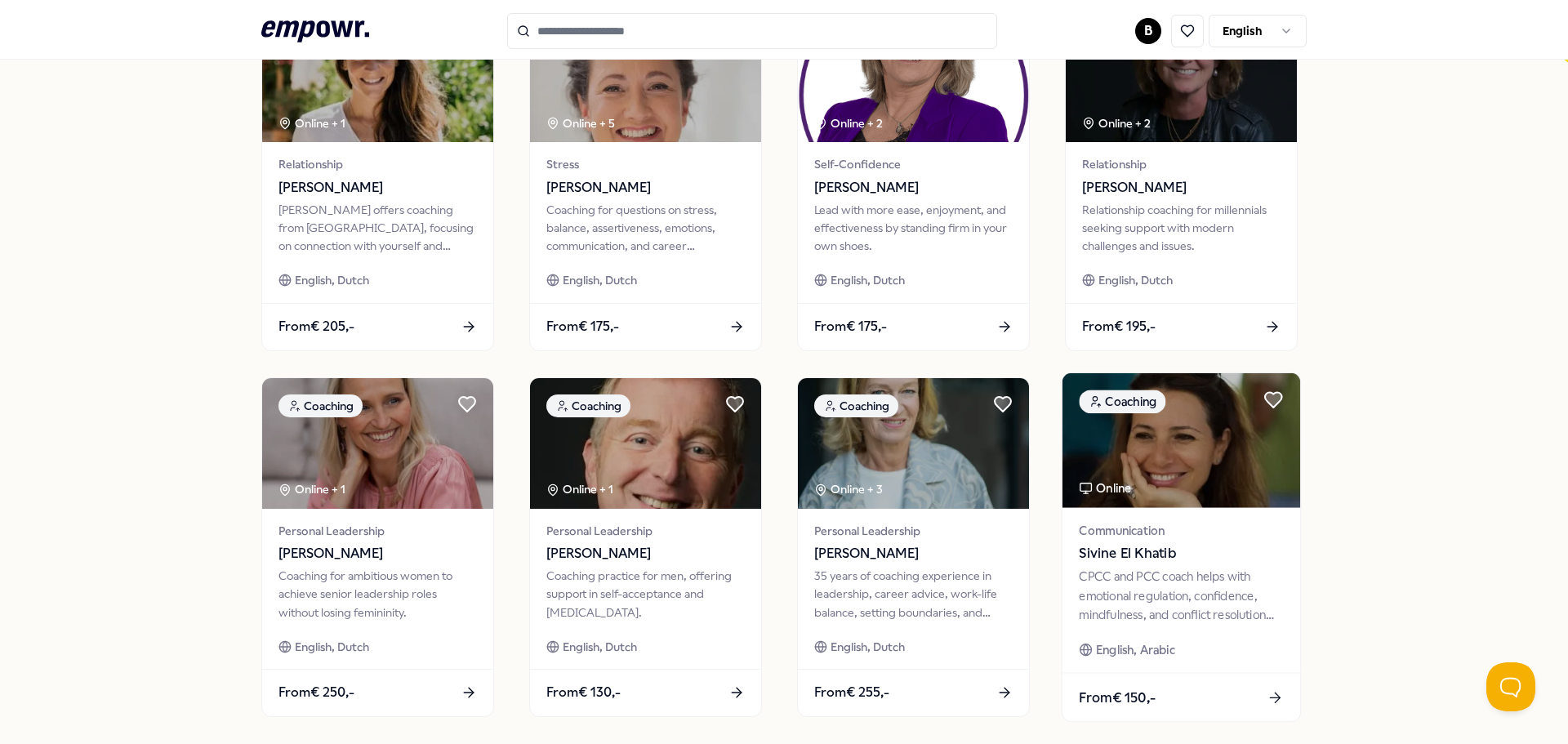
scroll to position [572, 0]
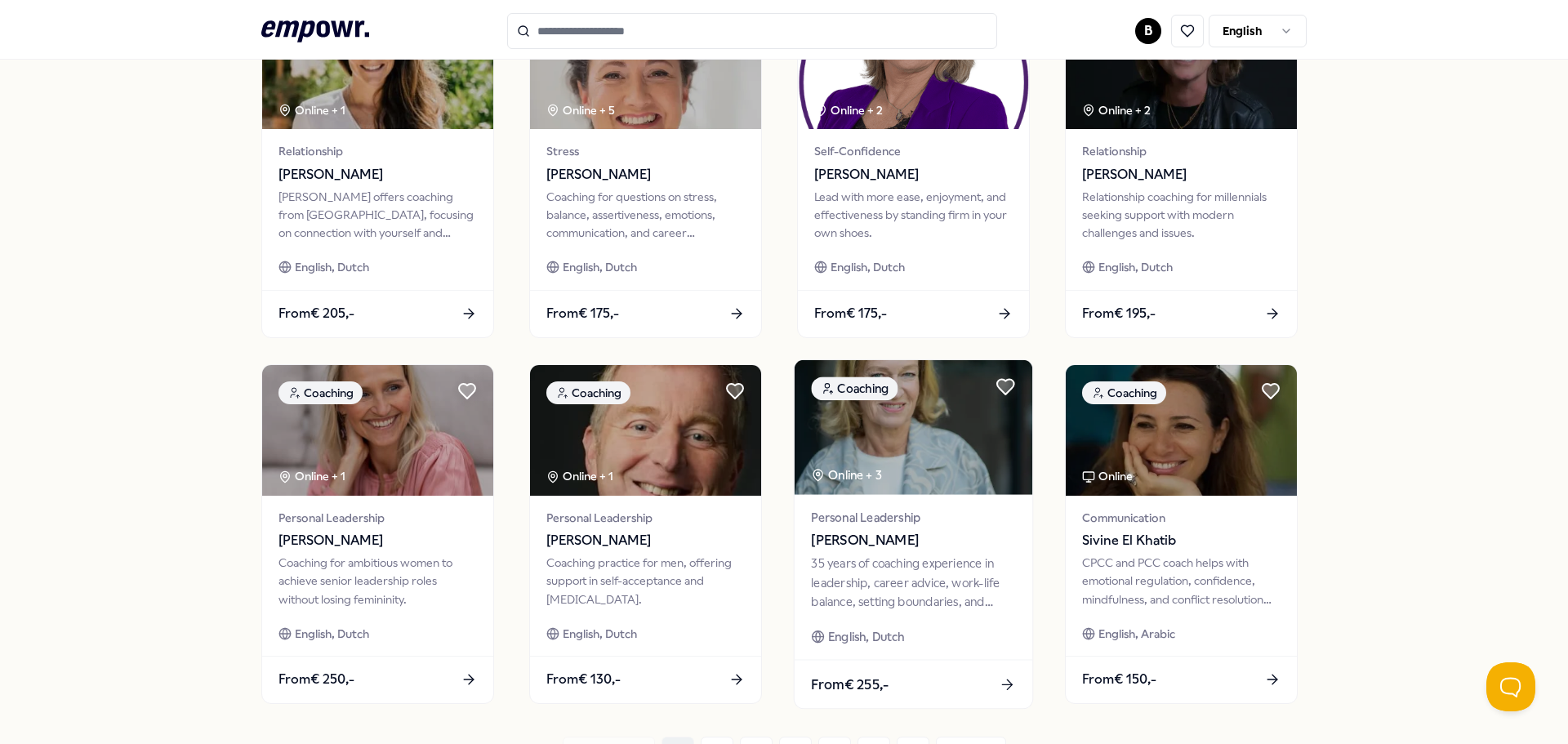
click at [981, 522] on span "Personal Leadership" at bounding box center [913, 517] width 205 height 19
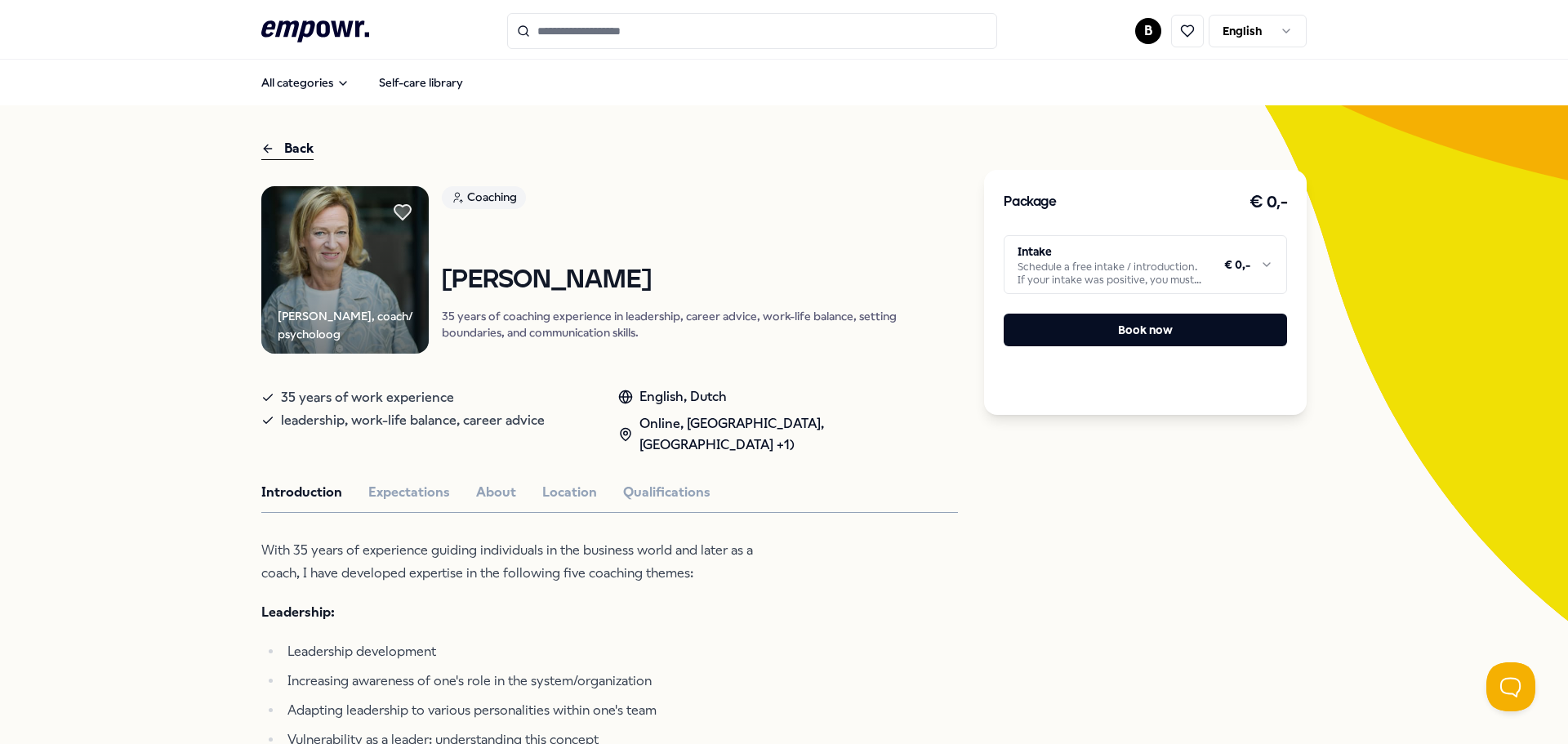
click at [288, 150] on div "Back" at bounding box center [288, 148] width 53 height 22
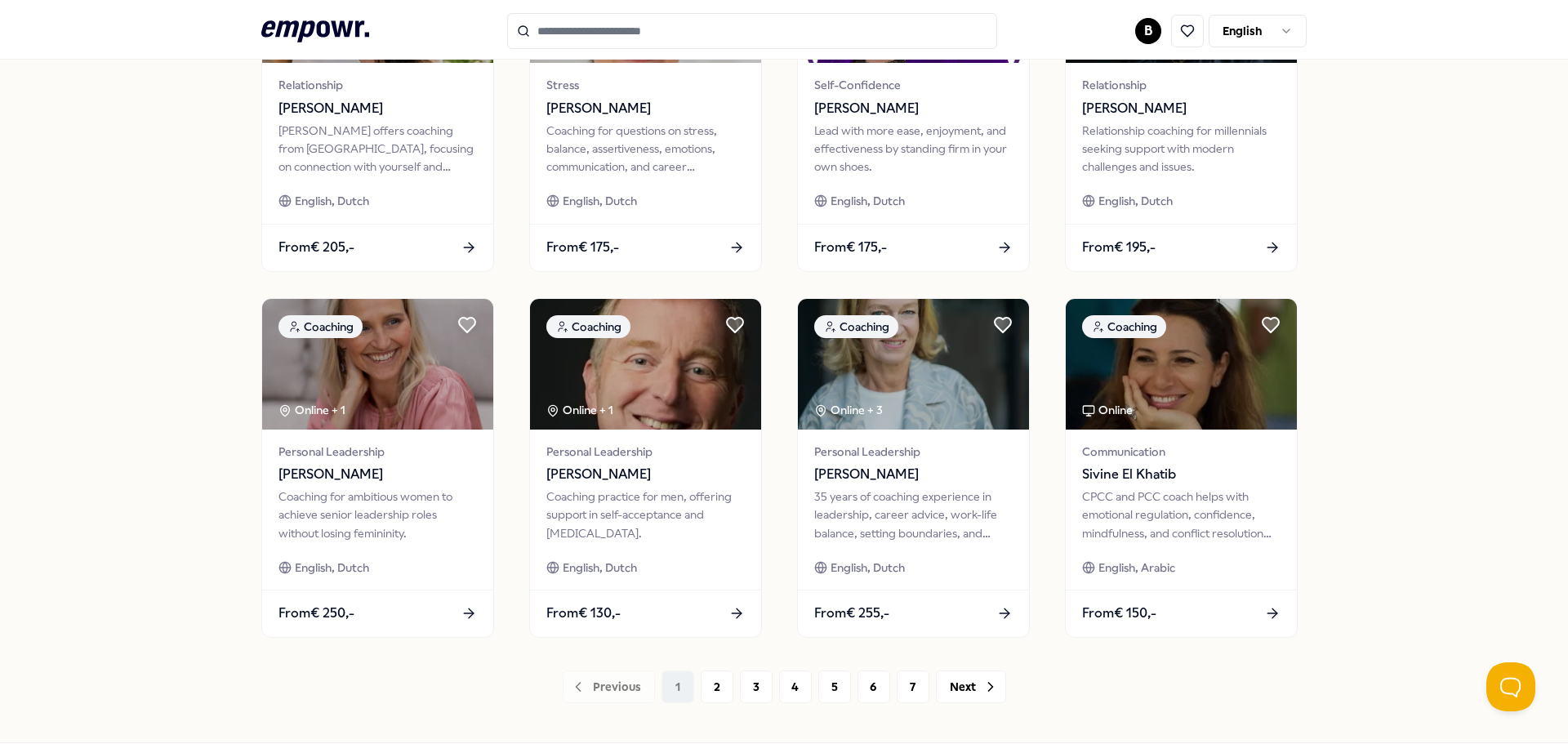
scroll to position [717, 0]
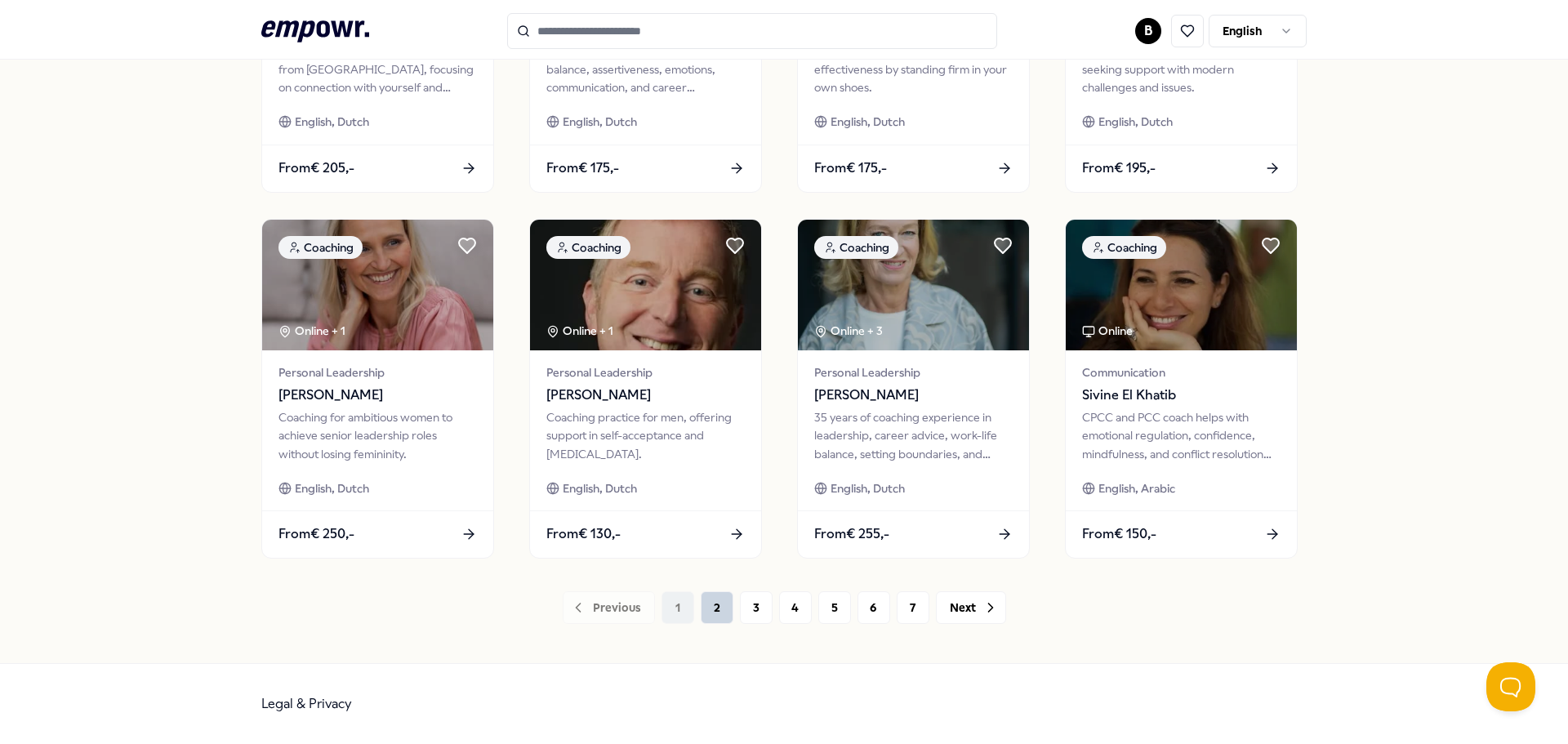
click at [713, 613] on button "2" at bounding box center [717, 607] width 33 height 33
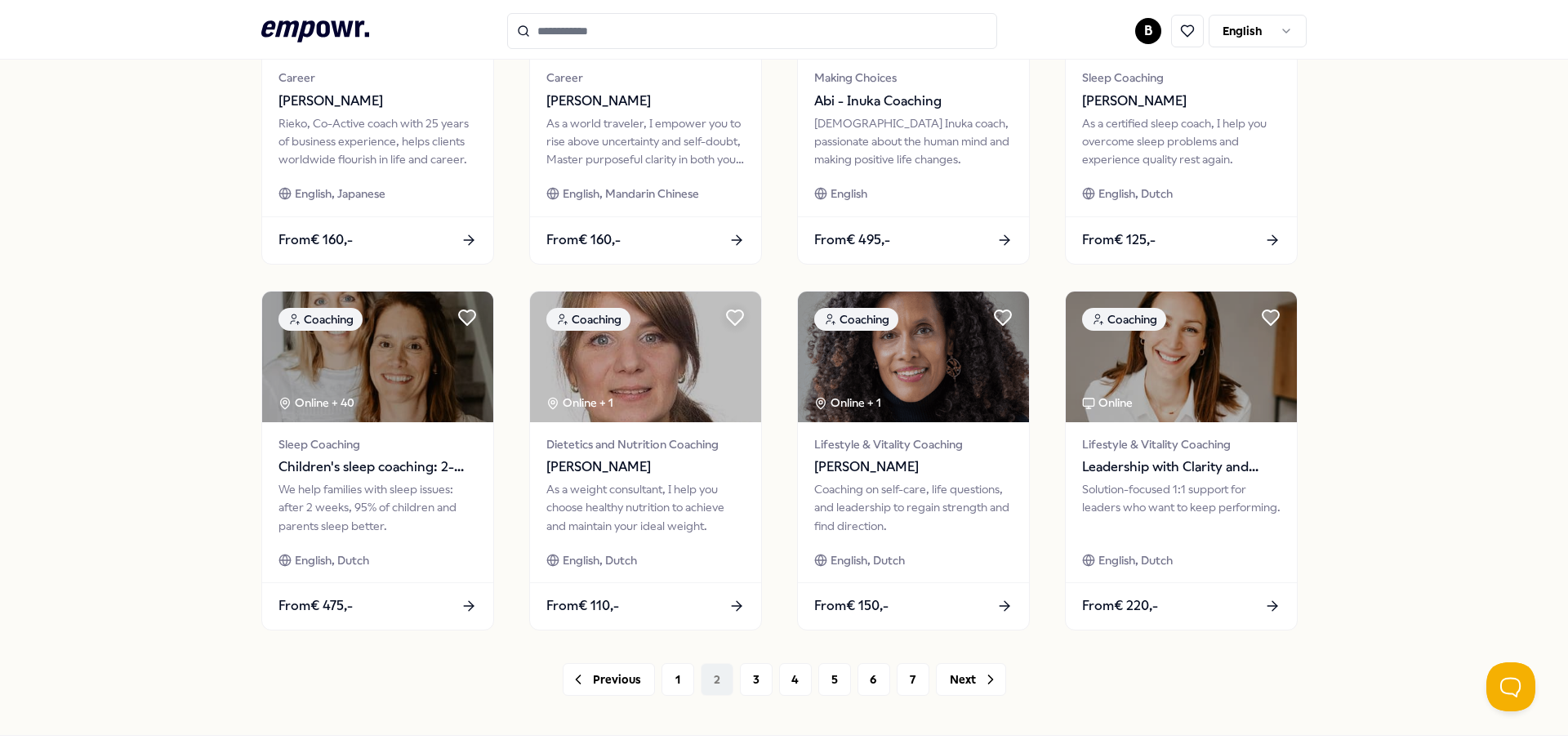
scroll to position [717, 0]
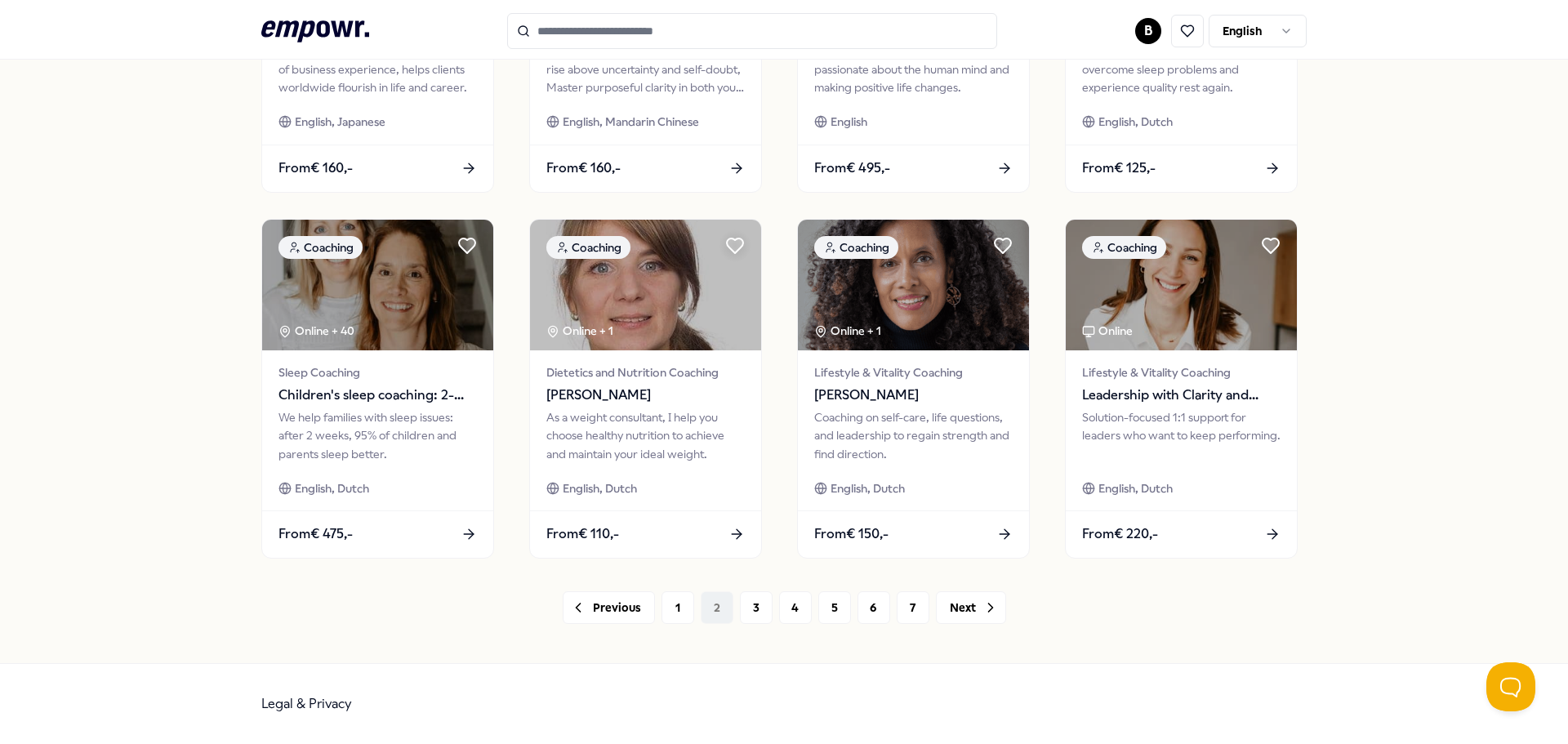
click at [689, 606] on div "Previous 1 2 3 4 5 6 7 Next" at bounding box center [784, 607] width 1046 height 33
click at [680, 609] on button "1" at bounding box center [678, 607] width 33 height 33
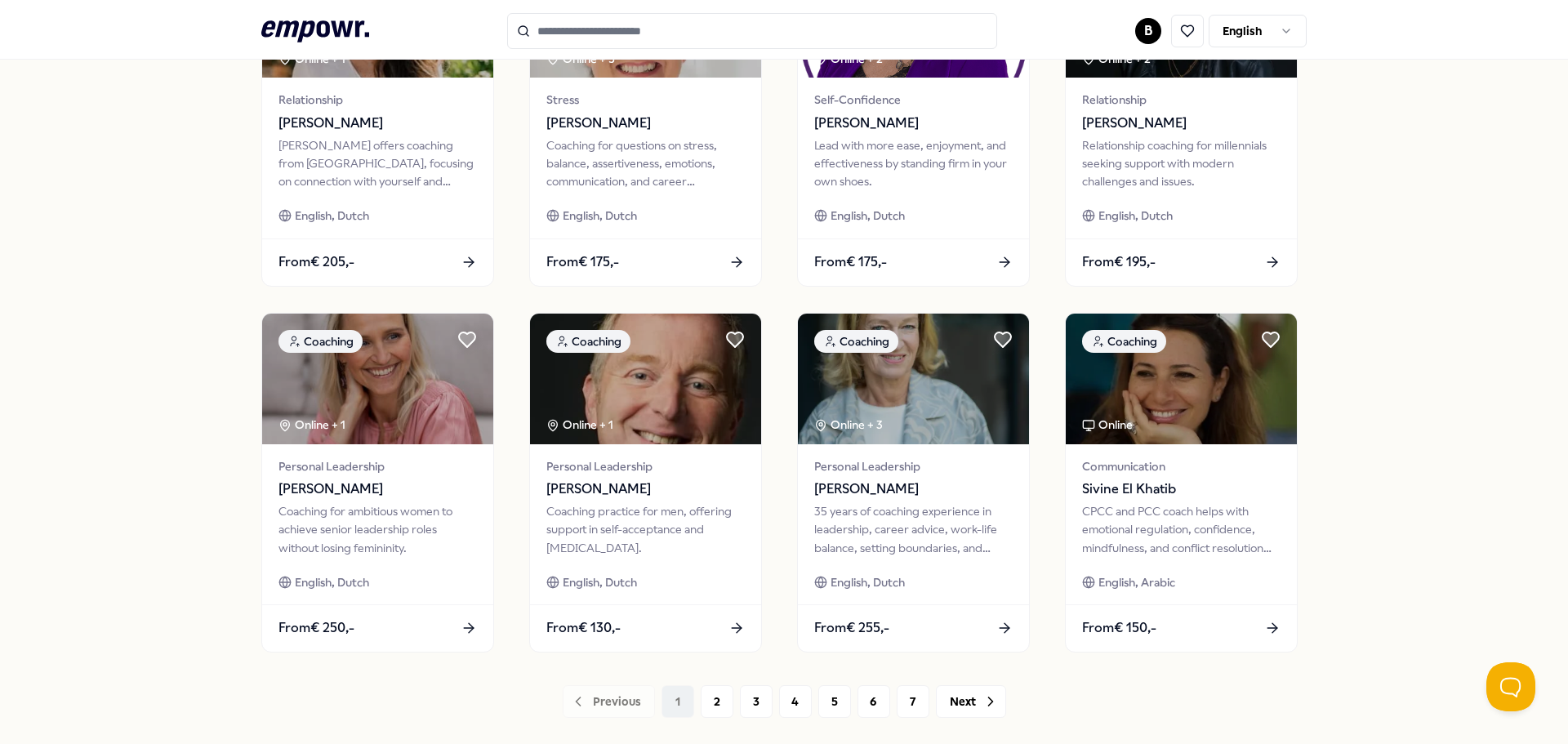
scroll to position [653, 0]
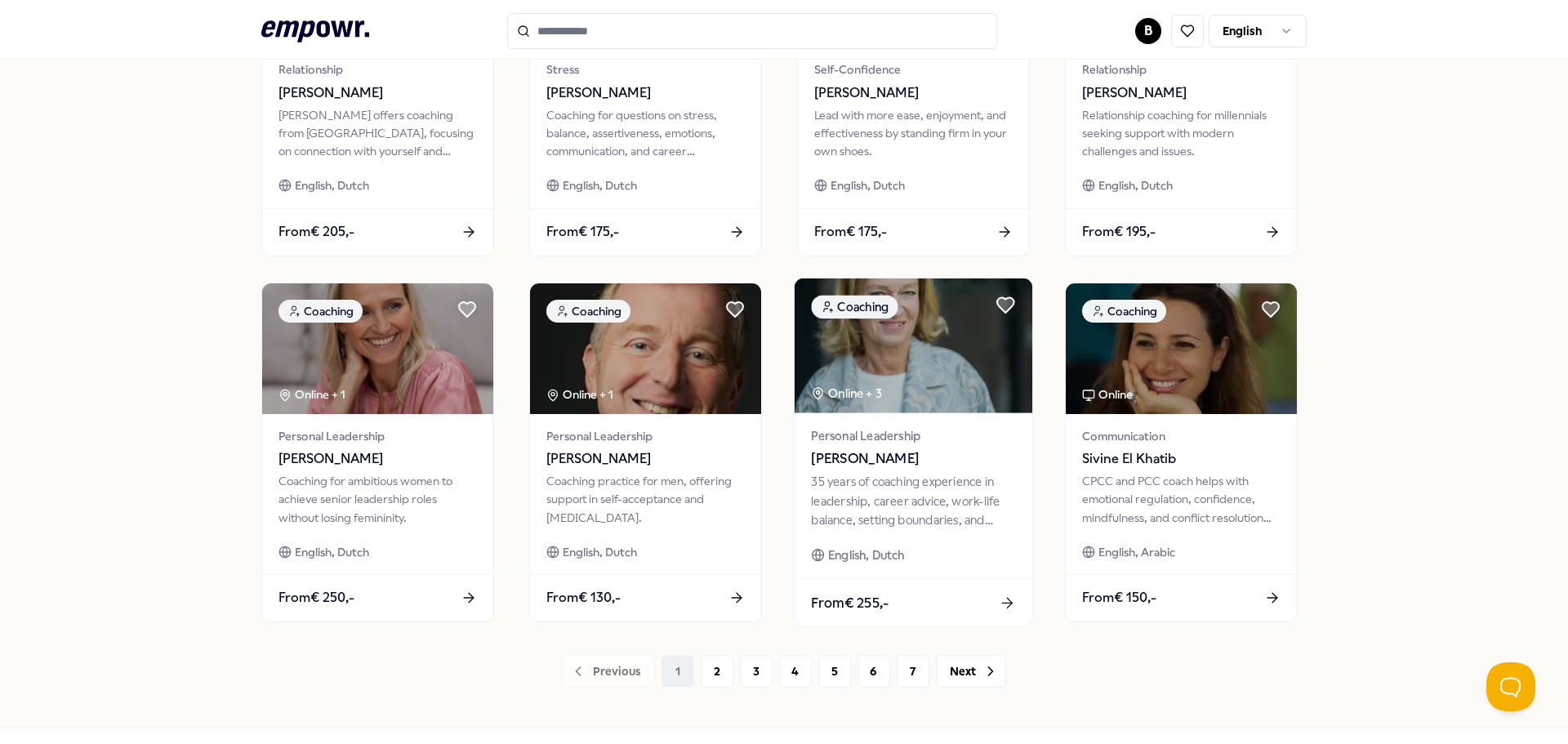
click at [933, 472] on div "35 years of coaching experience in leadership, career advice, work-life balance…" at bounding box center [913, 501] width 205 height 56
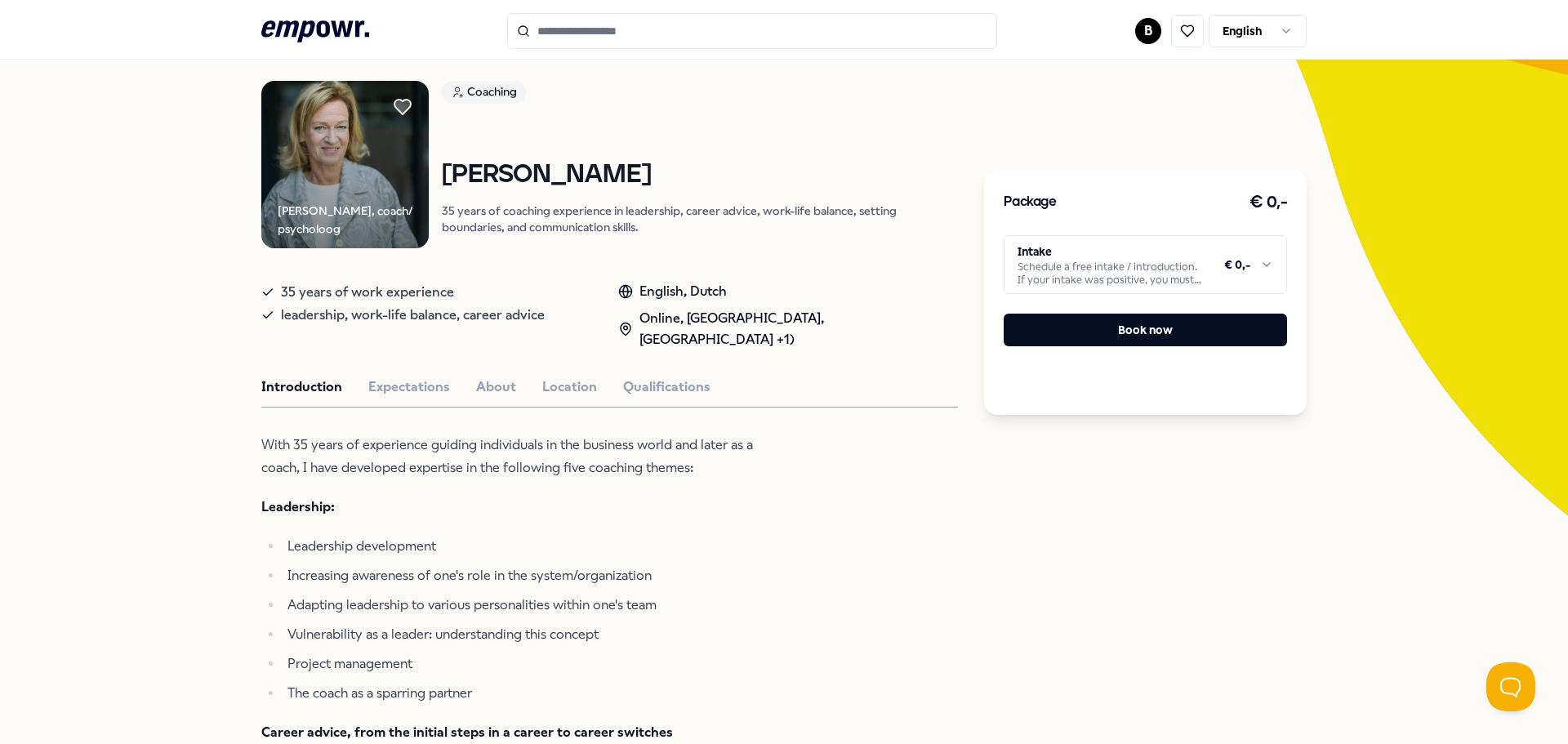
drag, startPoint x: 685, startPoint y: 175, endPoint x: 422, endPoint y: 163, distance: 263.3
click at [422, 163] on div "[PERSON_NAME], coach/ psycholoog Coaching [PERSON_NAME] 35 years of coaching ex…" at bounding box center [610, 164] width 697 height 167
click at [586, 168] on h1 "[PERSON_NAME]" at bounding box center [700, 176] width 516 height 29
drag, startPoint x: 598, startPoint y: 176, endPoint x: 428, endPoint y: 163, distance: 170.5
click at [428, 163] on div "[PERSON_NAME], coach/ psycholoog Coaching [PERSON_NAME] 35 years of coaching ex…" at bounding box center [610, 164] width 697 height 167
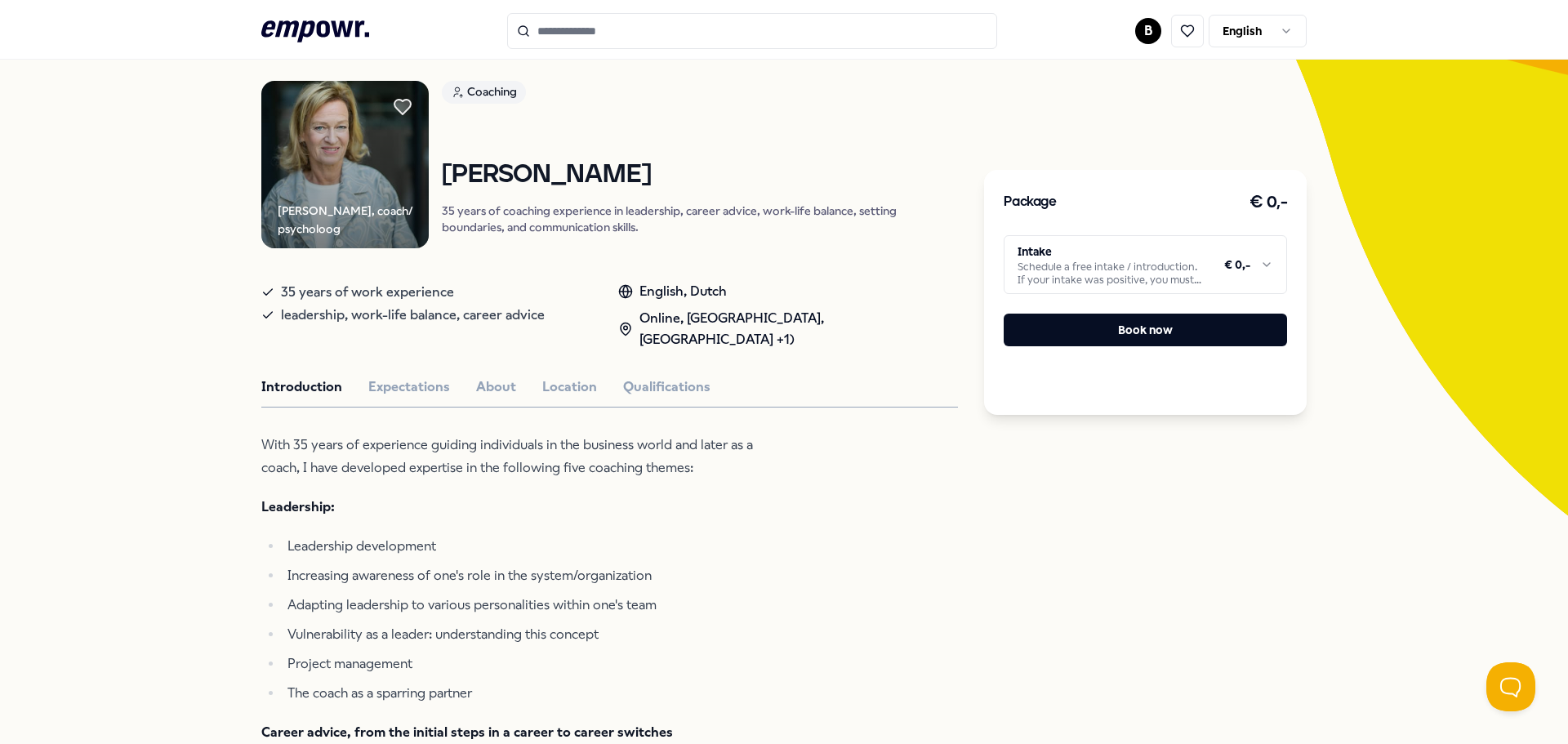
copy h1 "[PERSON_NAME]"
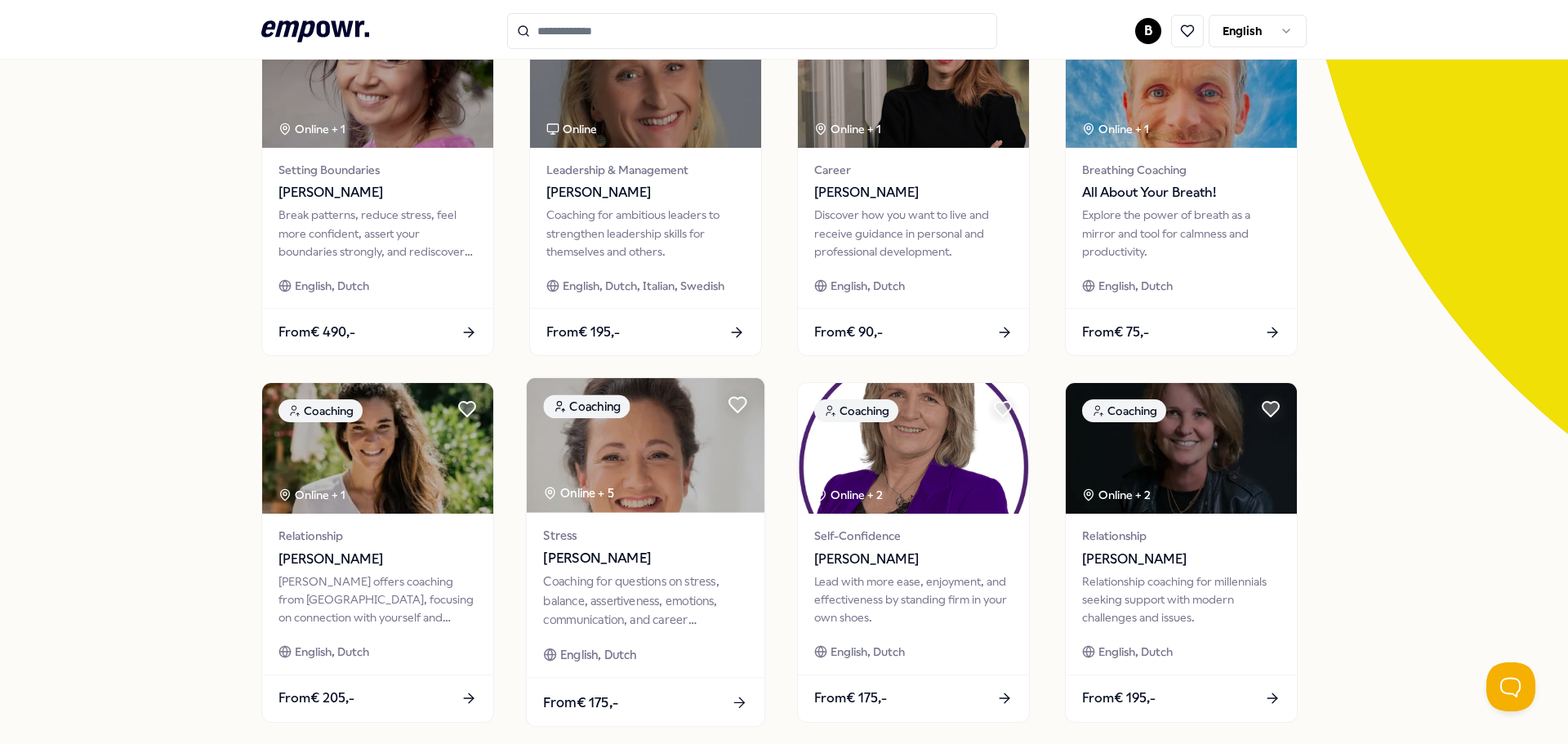
click at [689, 574] on div "Coaching for questions on stress, balance, assertiveness, emotions, communicati…" at bounding box center [645, 600] width 205 height 56
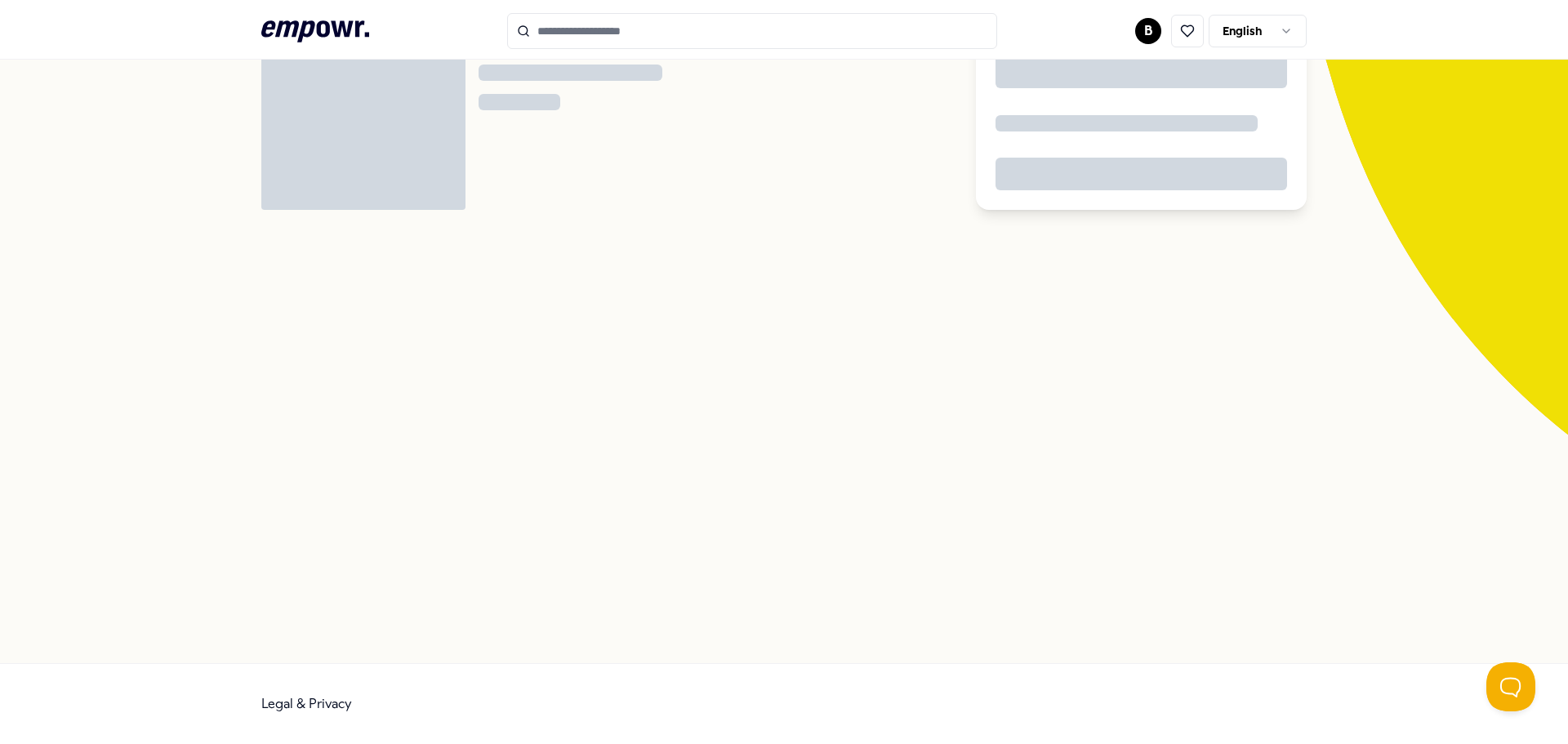
scroll to position [105, 0]
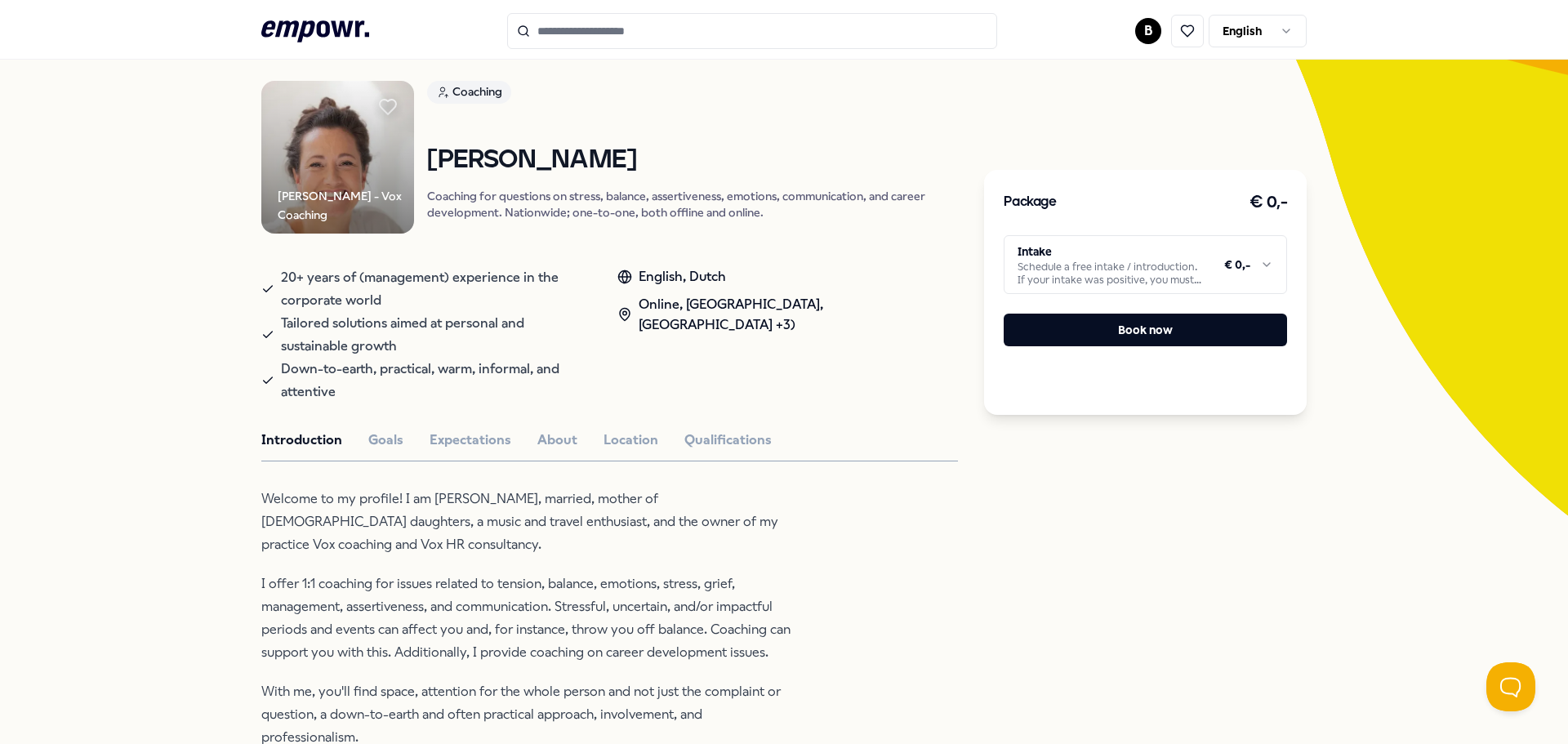
click at [1118, 265] on html ".empowr-logo_svg__cls-1{fill:#03032f} B English All categories Self-care librar…" at bounding box center [784, 372] width 1568 height 744
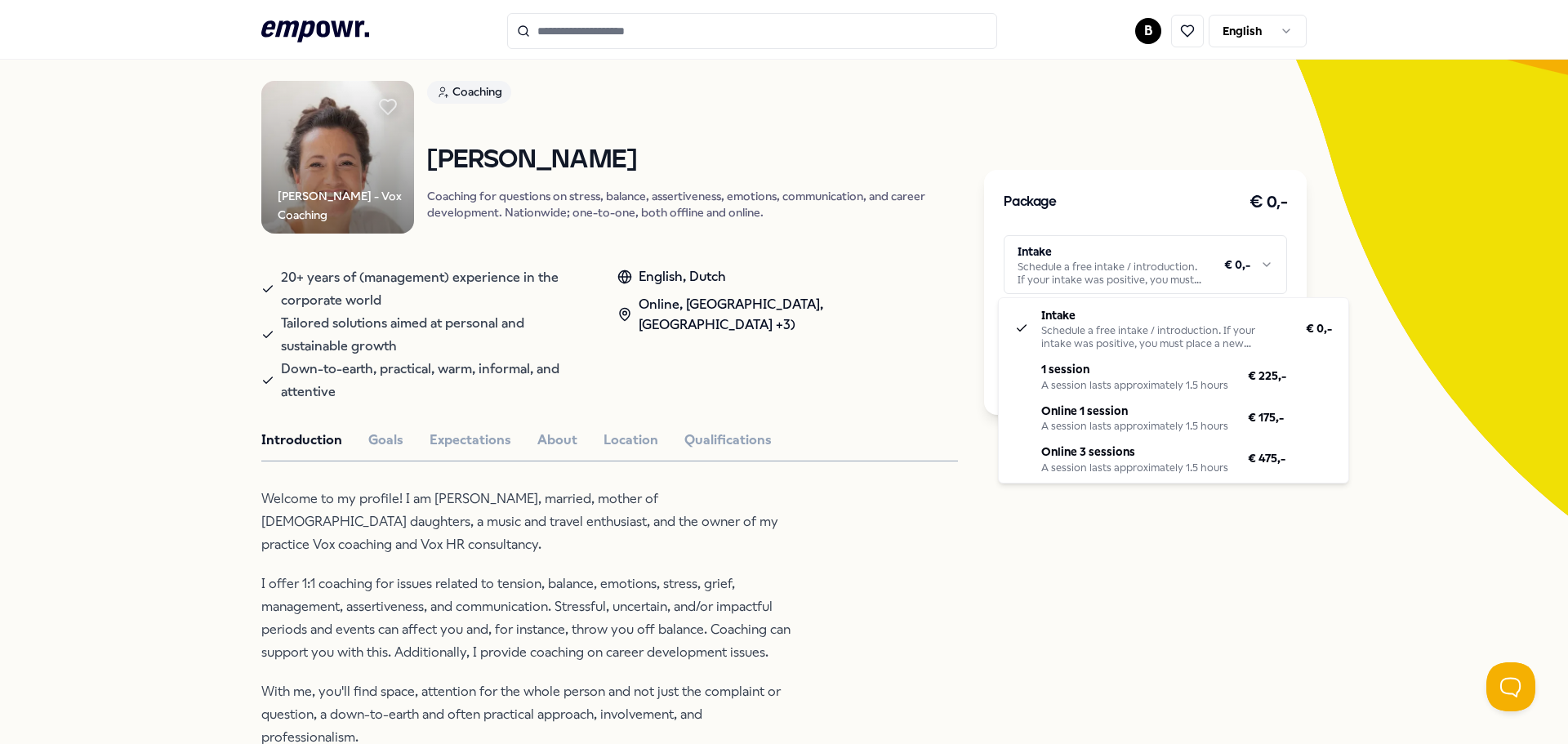
click at [717, 377] on html ".empowr-logo_svg__cls-1{fill:#03032f} B English All categories Self-care librar…" at bounding box center [784, 372] width 1568 height 744
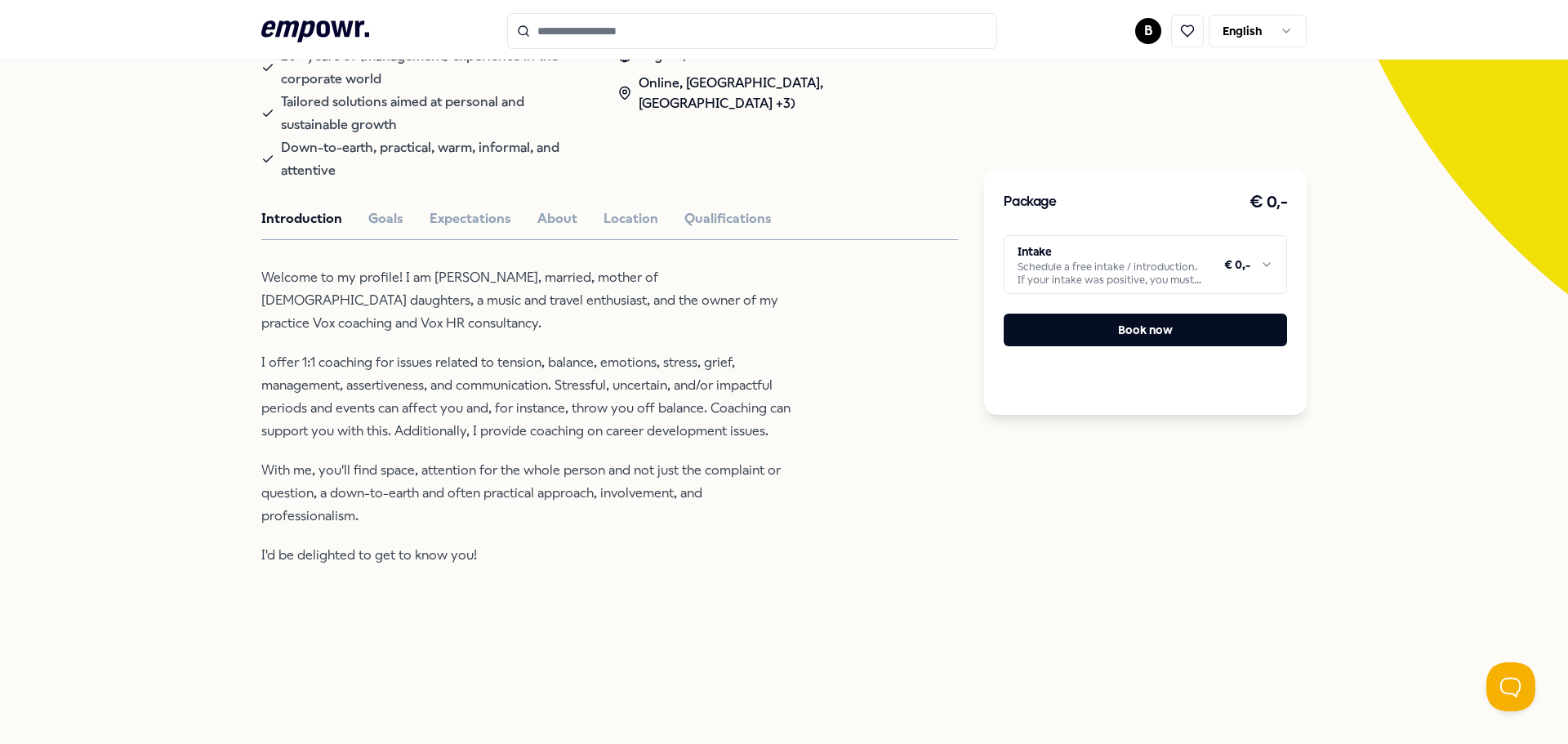
scroll to position [0, 0]
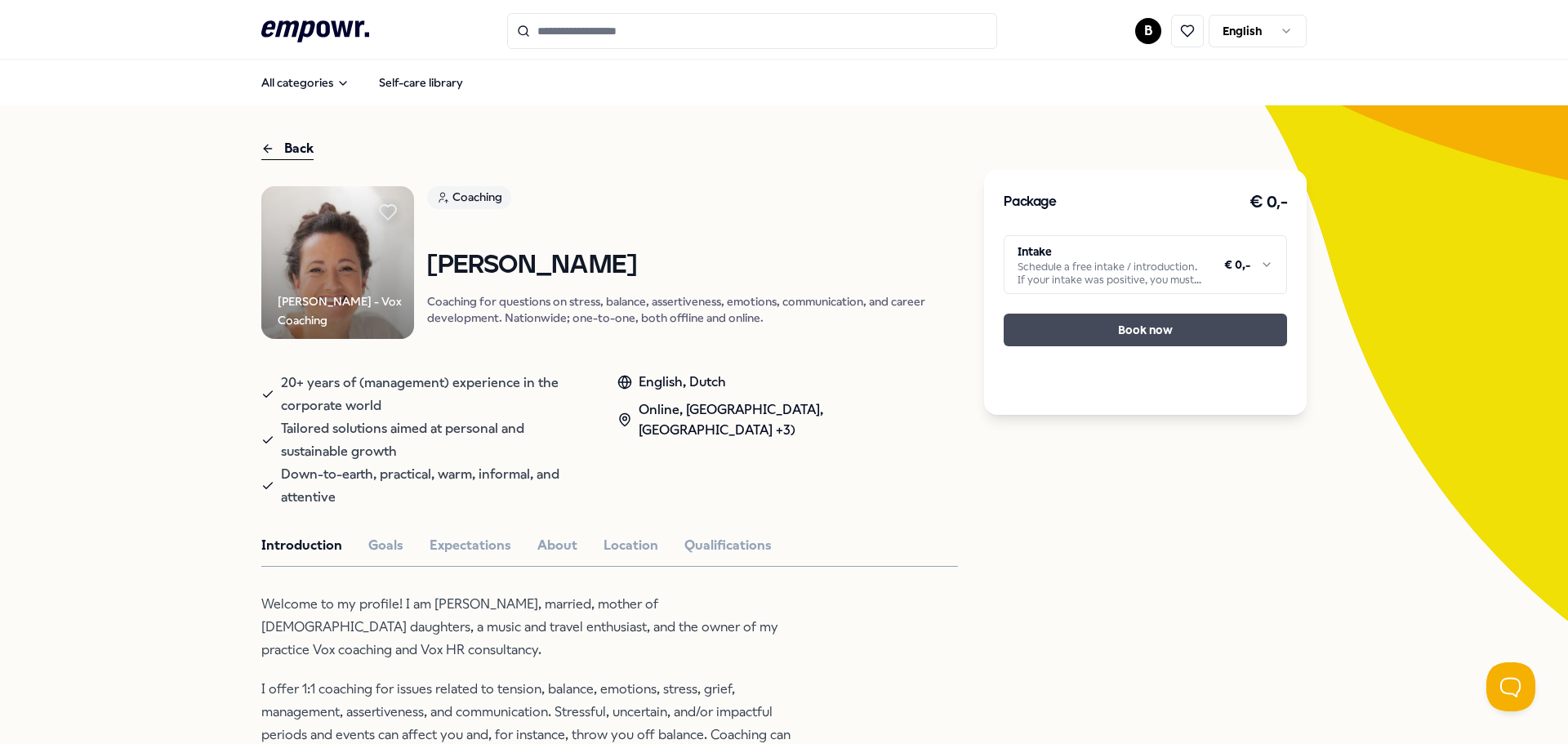
click at [1099, 329] on button "Book now" at bounding box center [1145, 329] width 283 height 33
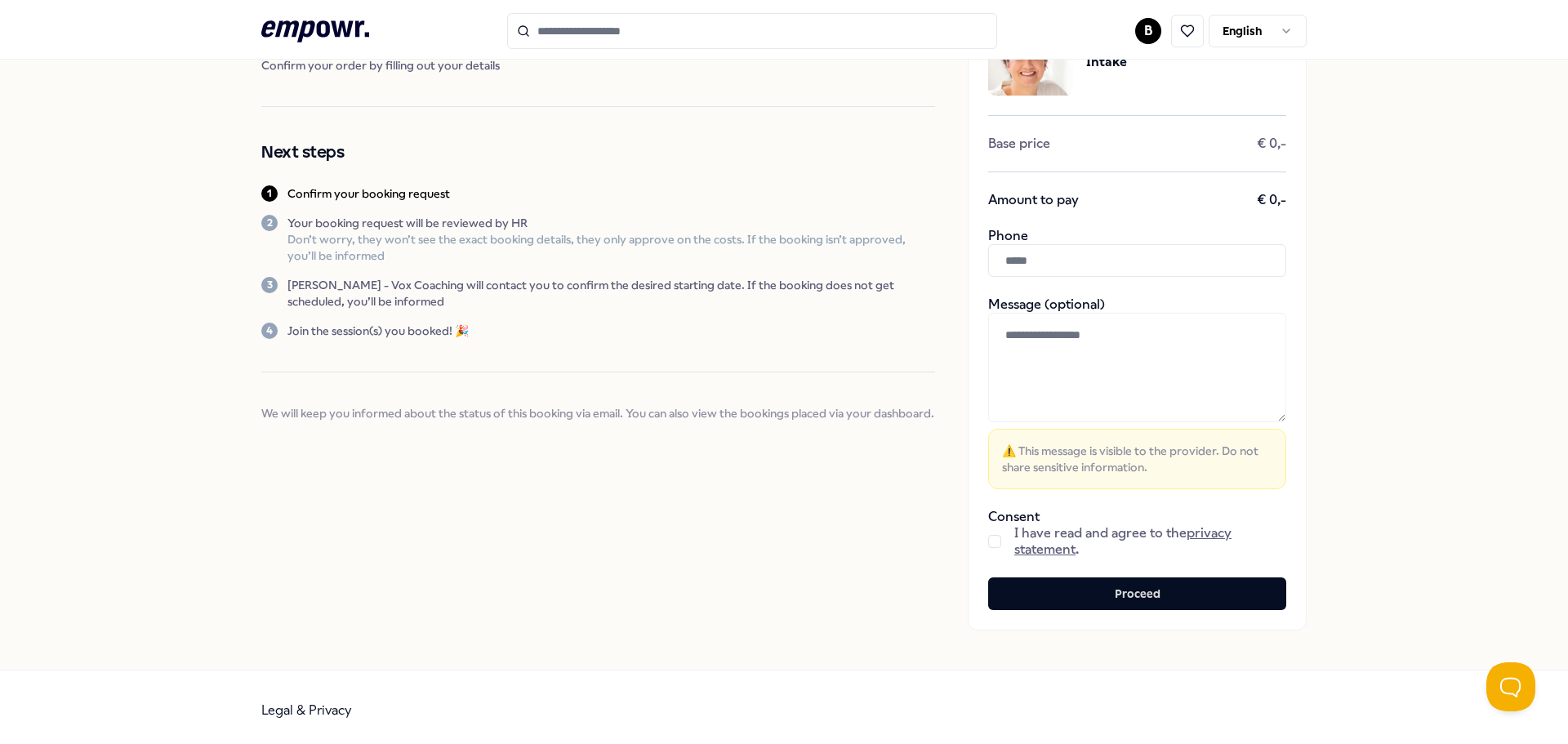
scroll to position [115, 0]
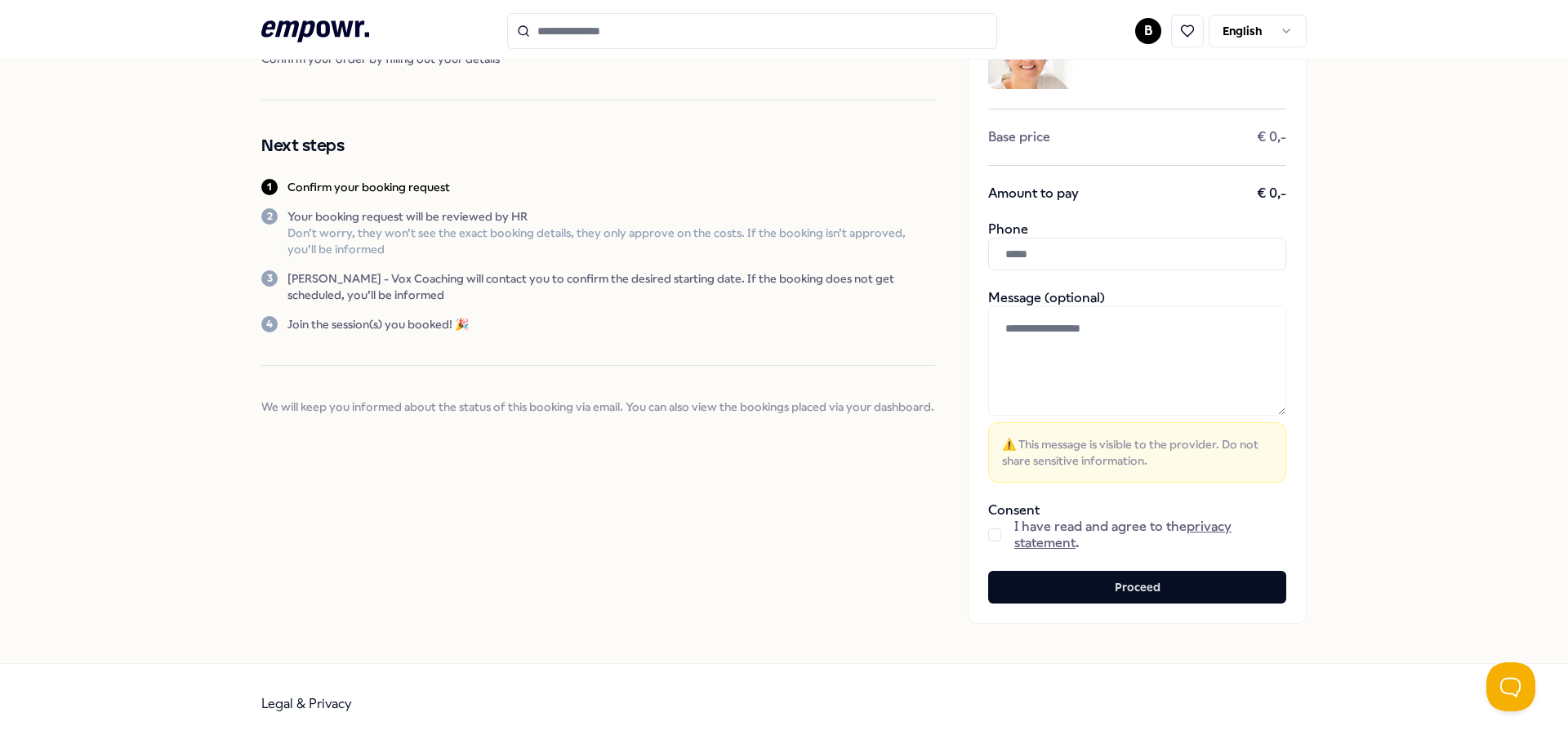
click at [1093, 253] on input "text" at bounding box center [1137, 254] width 298 height 33
type input "**********"
click at [989, 534] on button "button" at bounding box center [995, 535] width 13 height 13
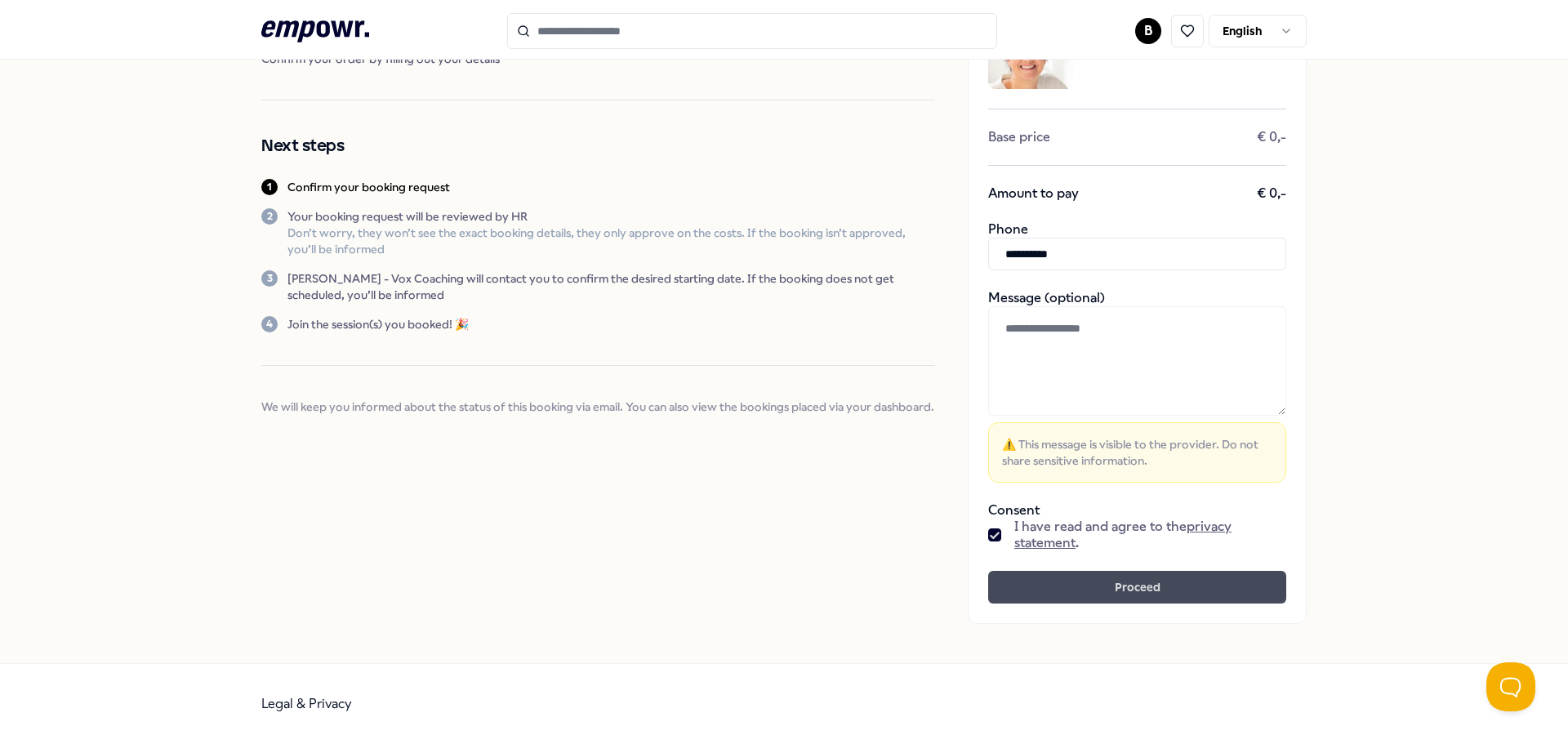
click at [1115, 580] on button "Proceed" at bounding box center [1137, 587] width 298 height 33
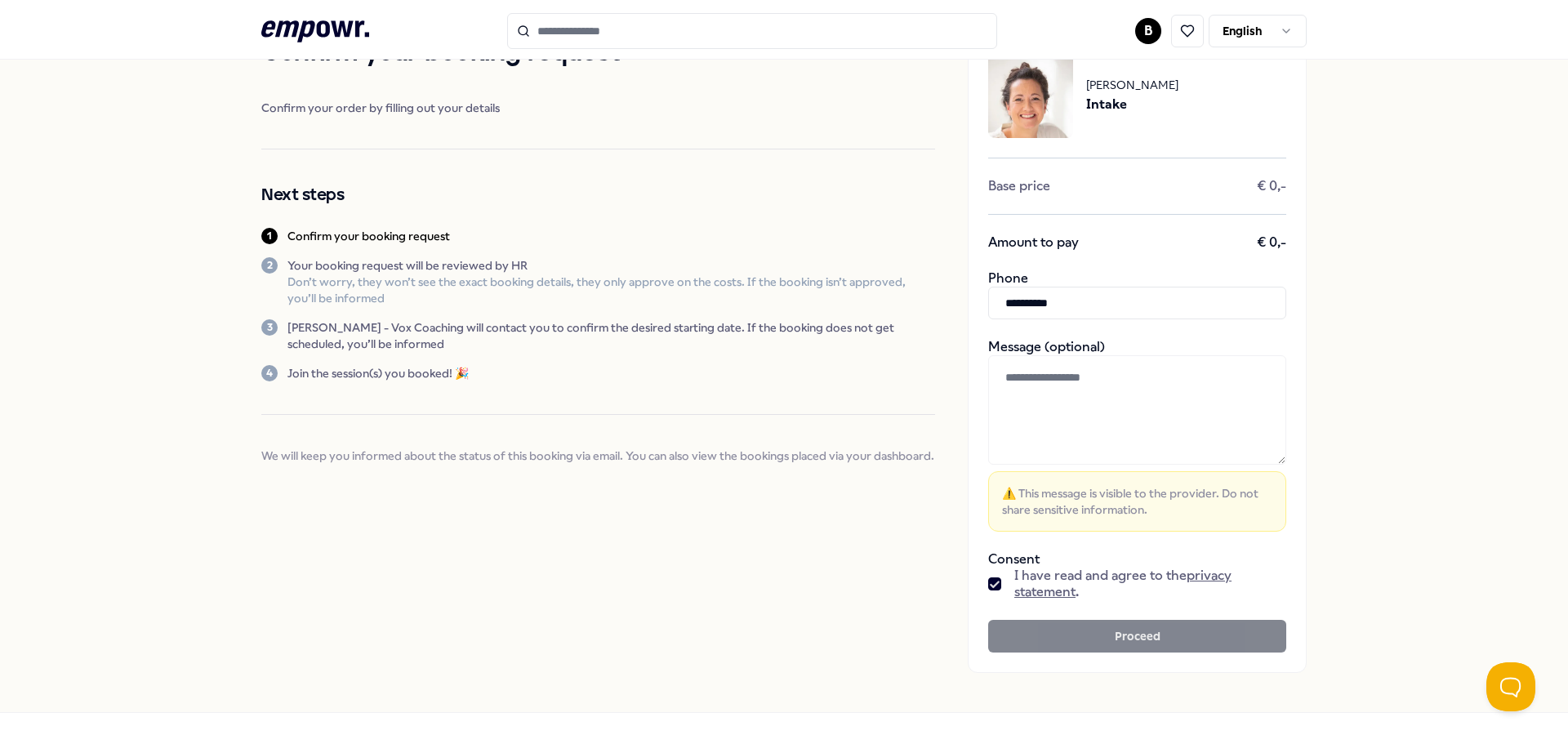
scroll to position [0, 0]
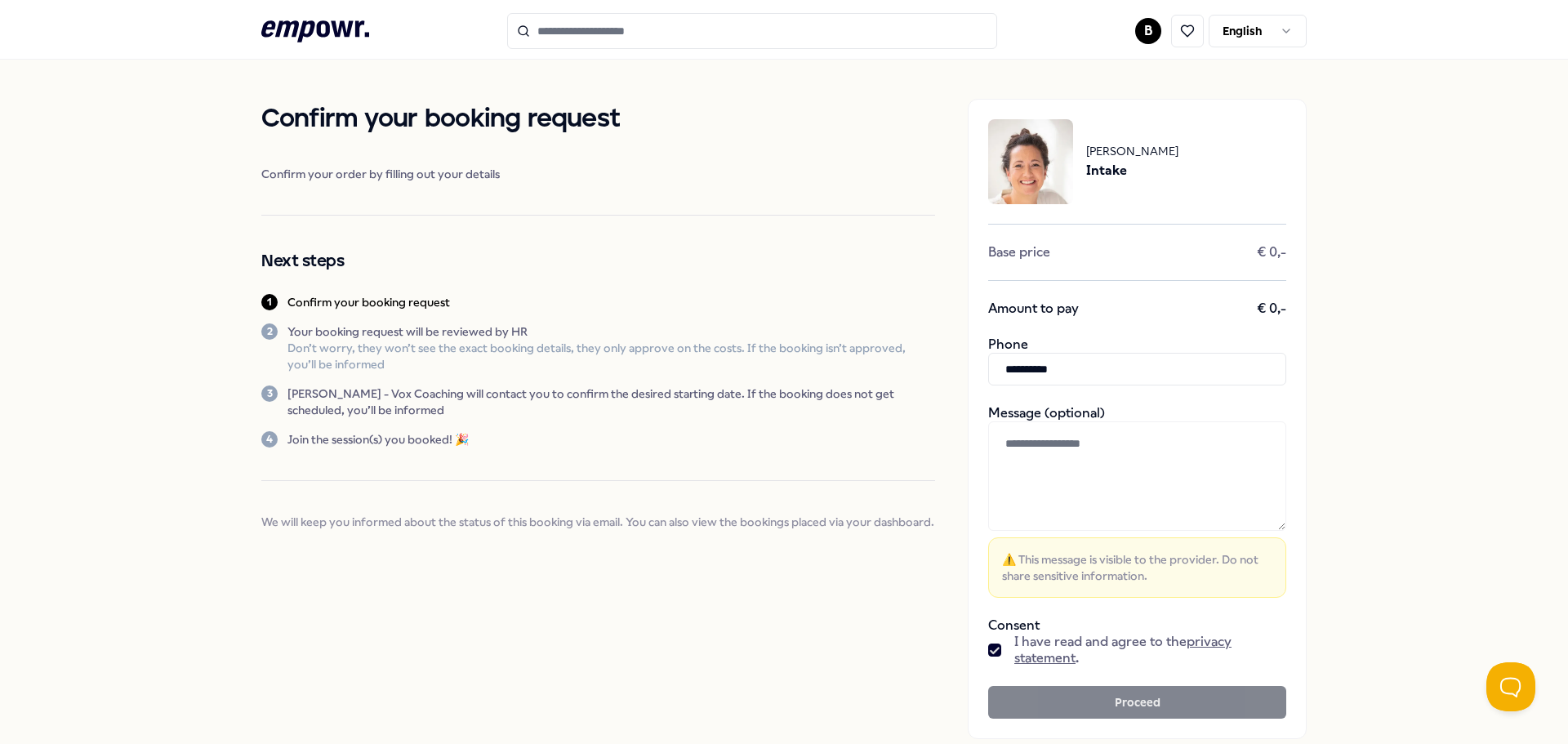
click at [1069, 455] on textarea at bounding box center [1137, 476] width 298 height 110
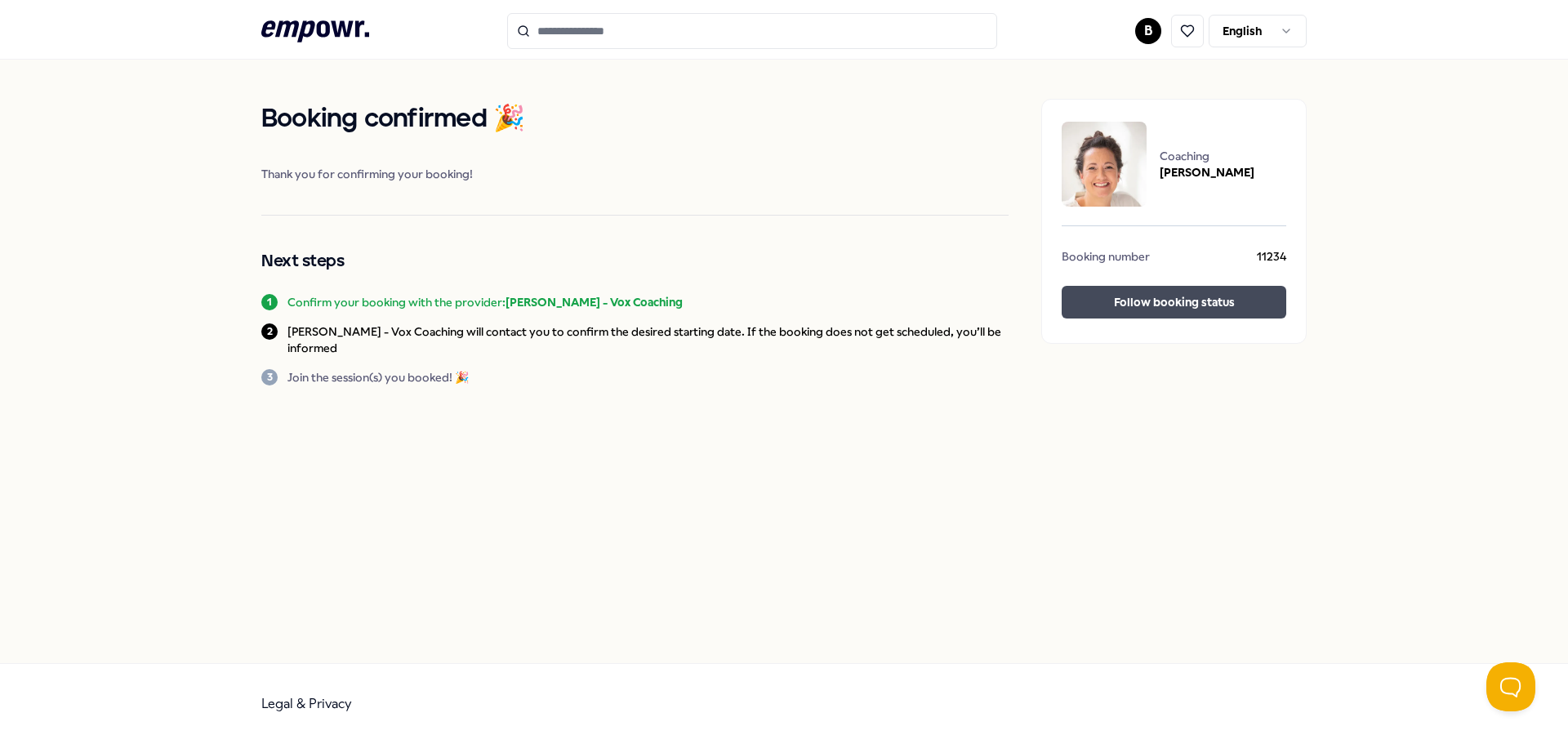
click at [1159, 301] on button "Follow booking status" at bounding box center [1174, 302] width 225 height 33
